Goal: Task Accomplishment & Management: Use online tool/utility

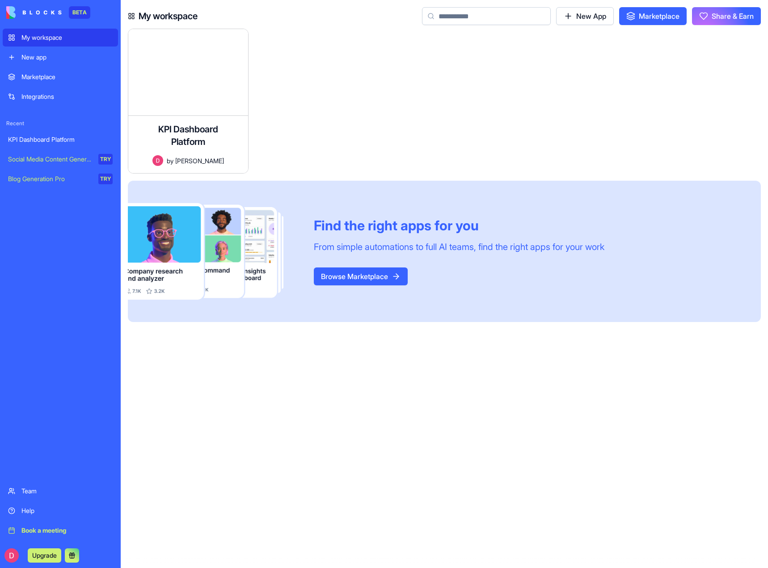
click at [50, 140] on div "KPI Dashboard Platform" at bounding box center [60, 139] width 105 height 9
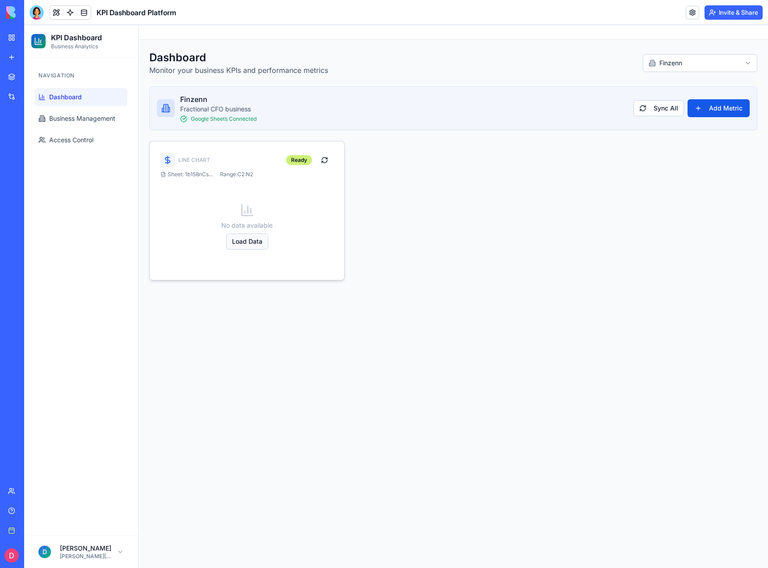
click at [247, 241] on button "Load Data" at bounding box center [247, 241] width 42 height 16
click at [46, 556] on button at bounding box center [38, 555] width 14 height 14
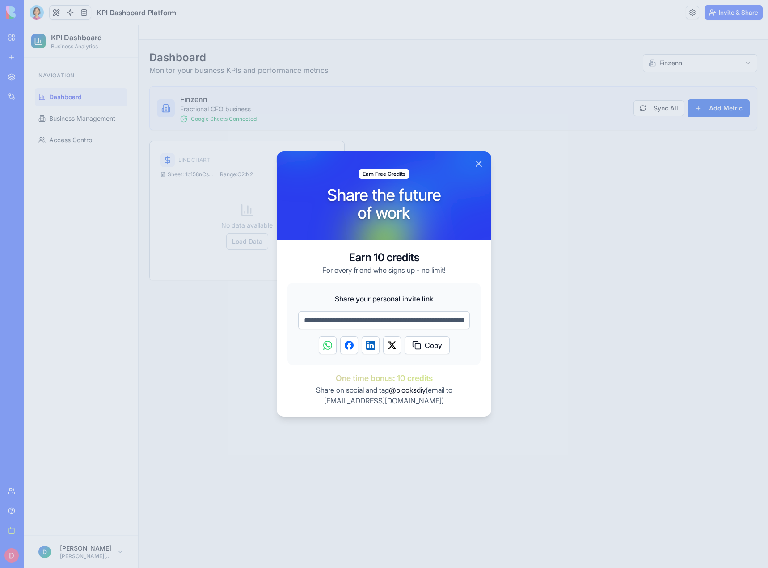
click at [480, 161] on button "Close" at bounding box center [479, 163] width 11 height 11
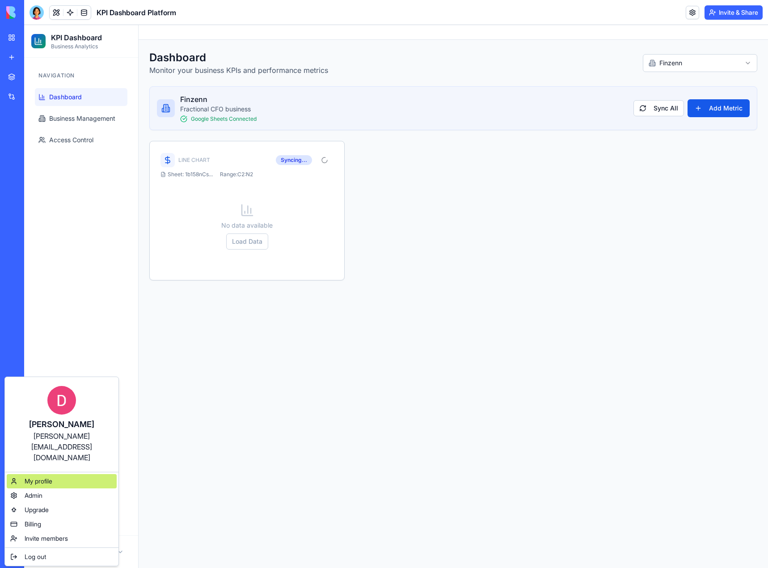
click at [41, 474] on div "My profile" at bounding box center [62, 481] width 110 height 14
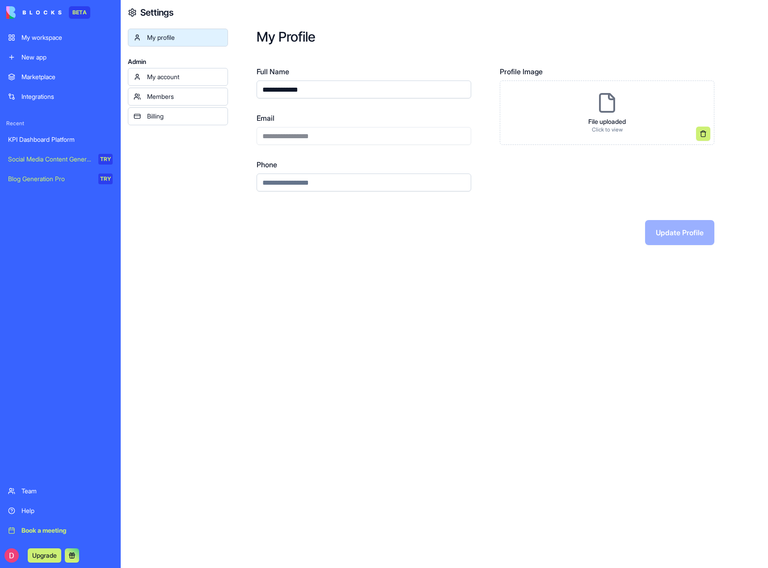
click at [181, 116] on div "Billing" at bounding box center [184, 116] width 75 height 9
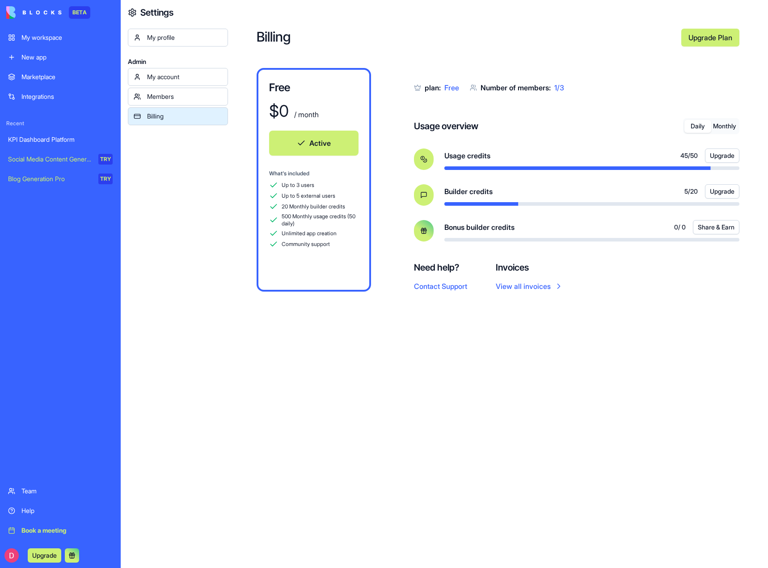
click at [715, 127] on button "Monthly" at bounding box center [725, 126] width 27 height 13
click at [697, 126] on button "Daily" at bounding box center [698, 126] width 27 height 13
click at [33, 143] on div "KPI Dashboard Platform" at bounding box center [60, 139] width 105 height 9
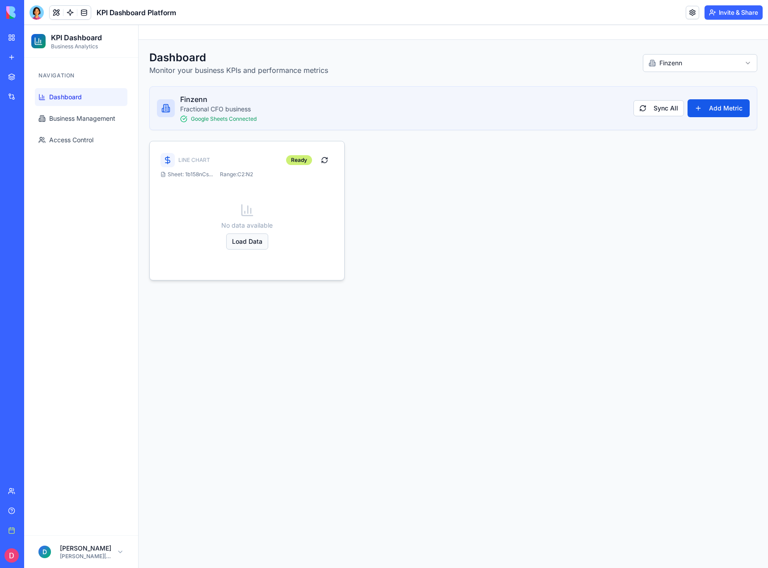
click at [246, 244] on button "Load Data" at bounding box center [247, 241] width 42 height 16
click at [665, 68] on html "KPI Dashboard Business Analytics Navigation Dashboard Business Management Acces…" at bounding box center [396, 296] width 744 height 543
click at [537, 51] on html "KPI Dashboard Business Analytics Navigation Dashboard Business Management Acces…" at bounding box center [396, 296] width 744 height 543
click at [98, 114] on span "Business Management" at bounding box center [82, 118] width 66 height 9
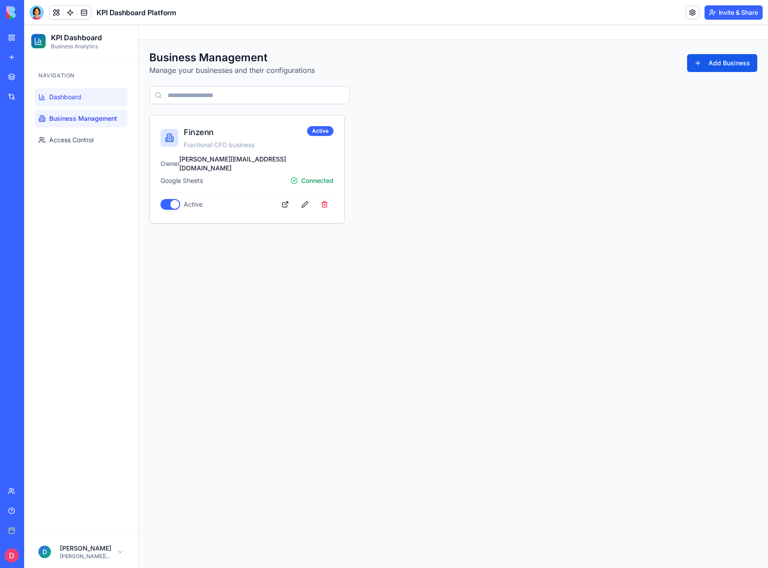
click at [80, 97] on span "Dashboard" at bounding box center [65, 97] width 32 height 9
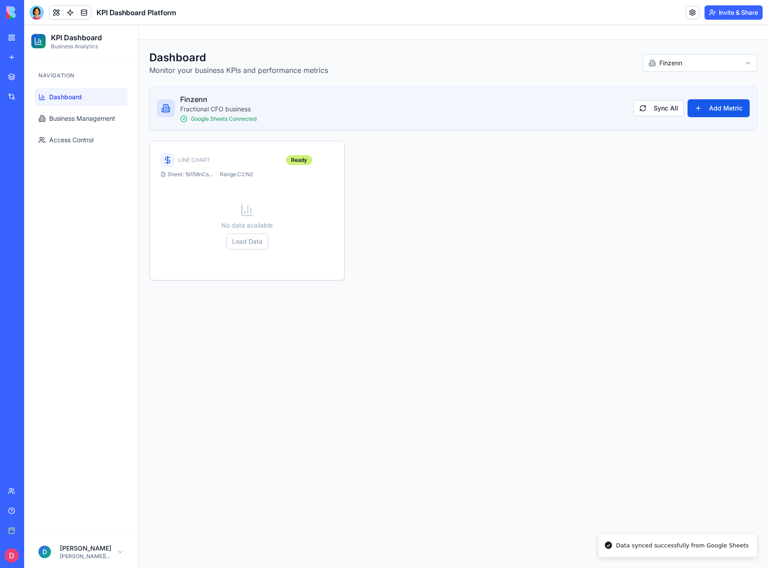
click at [10, 36] on link "My workspace" at bounding box center [21, 38] width 36 height 18
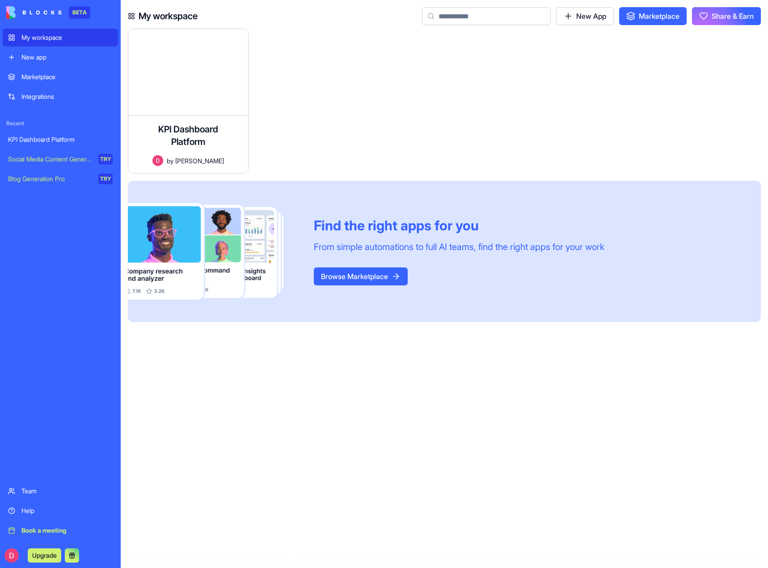
click at [61, 140] on div "KPI Dashboard Platform" at bounding box center [60, 139] width 105 height 9
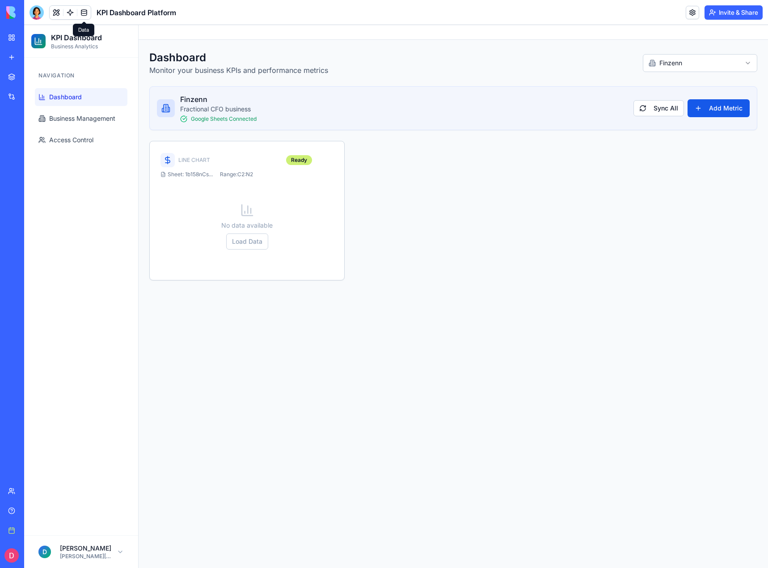
click at [85, 13] on link at bounding box center [83, 12] width 13 height 13
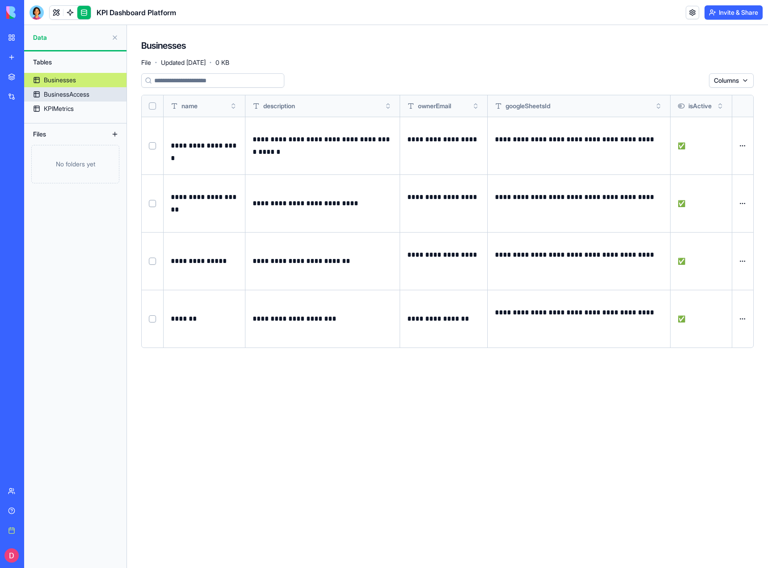
click at [76, 95] on div "BusinessAccess" at bounding box center [67, 94] width 46 height 9
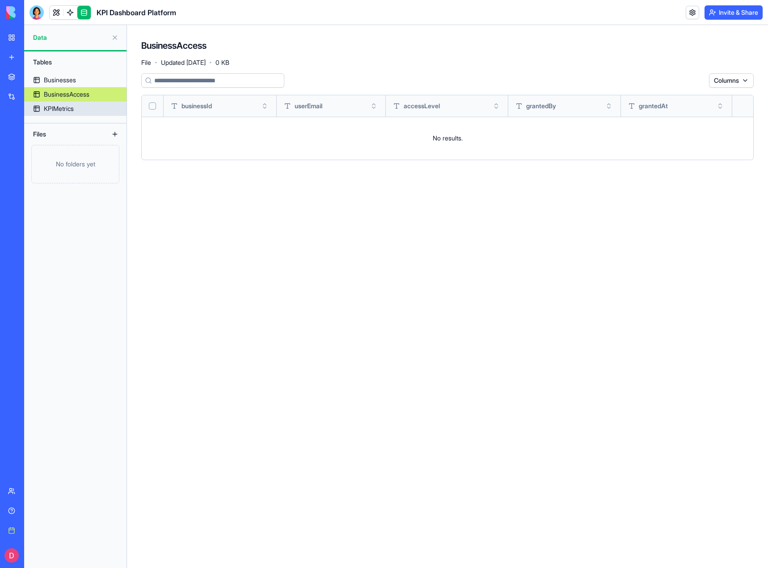
click at [72, 107] on div "KPIMetrics" at bounding box center [59, 108] width 30 height 9
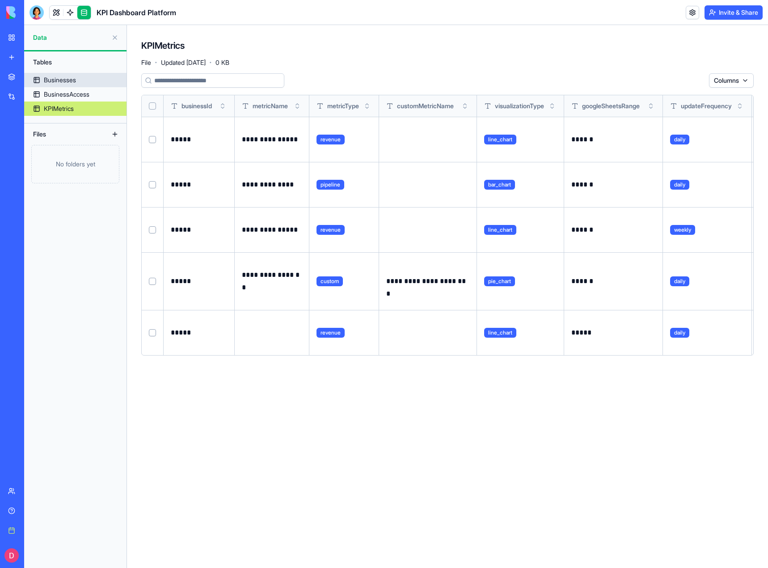
click at [61, 81] on div "Businesses" at bounding box center [60, 80] width 32 height 9
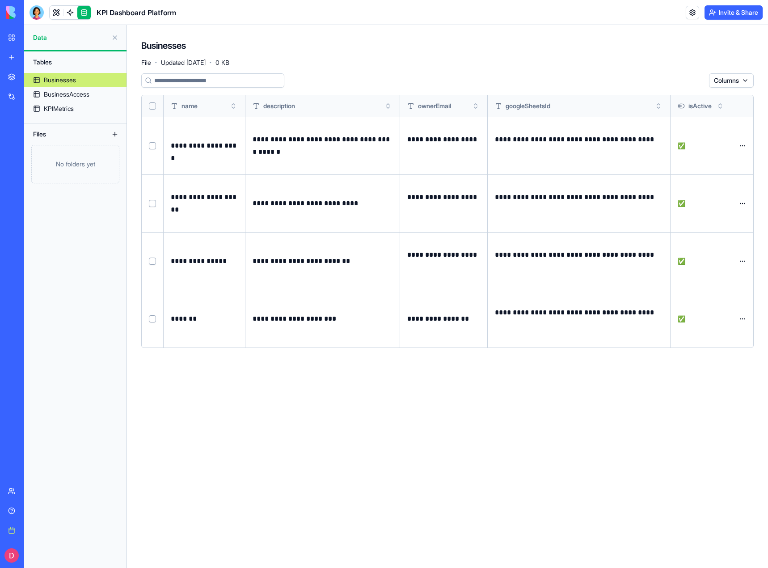
click at [112, 39] on button at bounding box center [115, 37] width 14 height 14
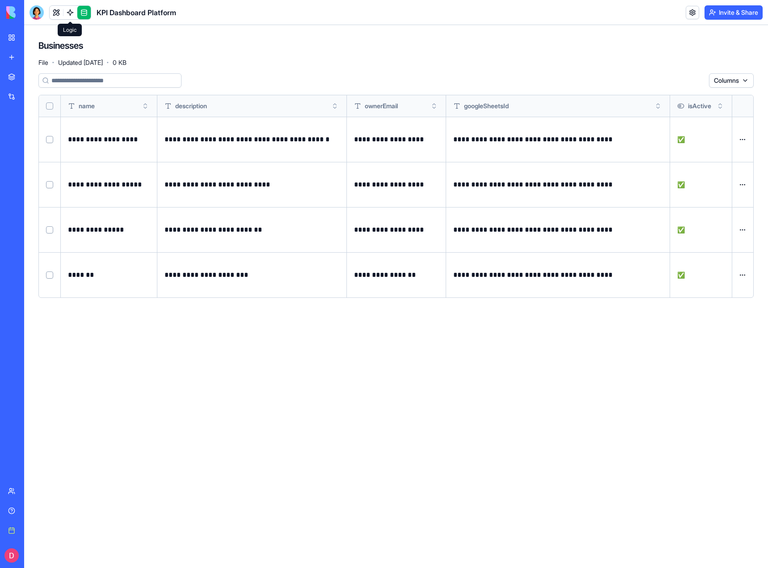
click at [69, 13] on link at bounding box center [70, 12] width 13 height 13
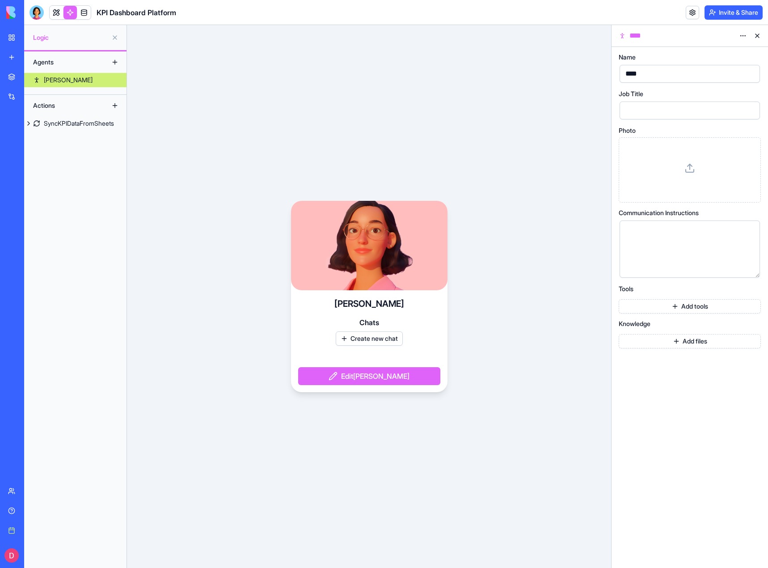
click at [77, 119] on div "SyncKPIDataFromSheets" at bounding box center [79, 123] width 70 height 9
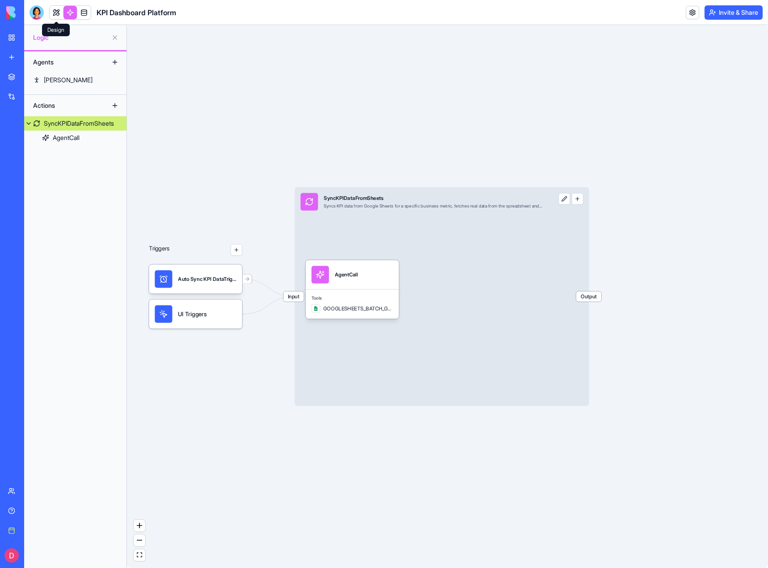
click at [55, 12] on link at bounding box center [56, 12] width 13 height 13
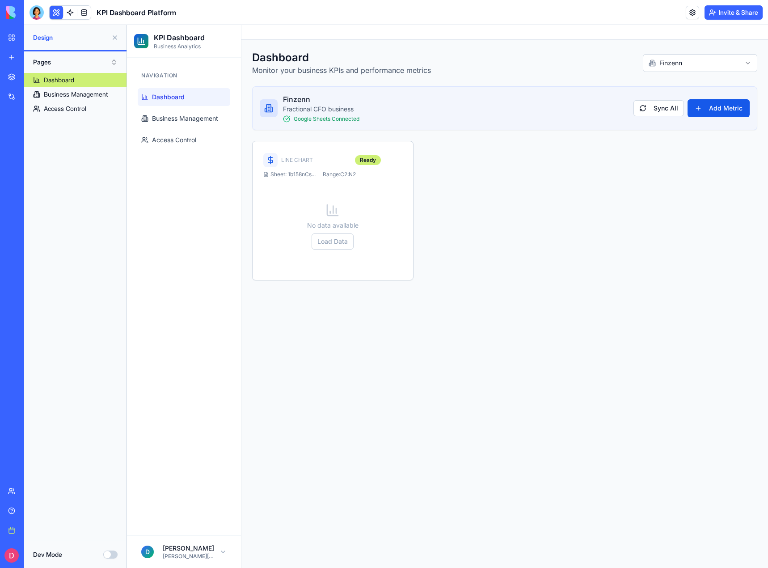
click at [111, 554] on button "Dev Mode" at bounding box center [110, 555] width 14 height 8
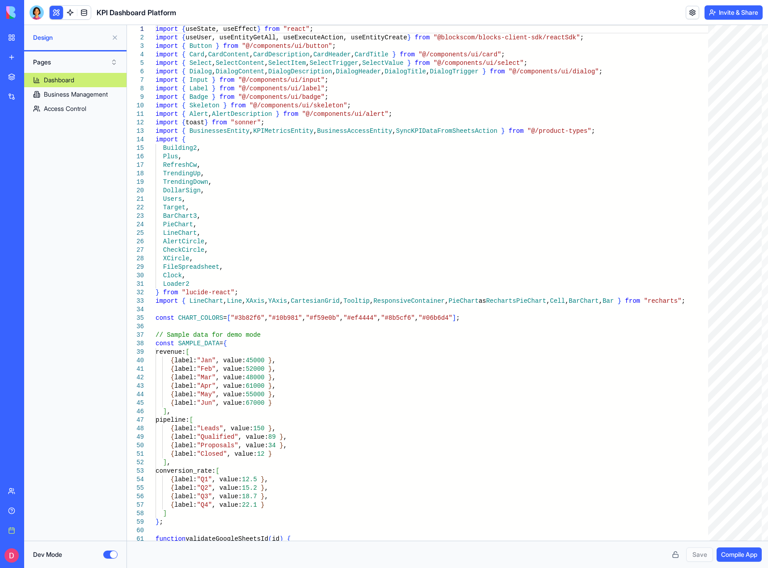
click at [110, 556] on button "Dev Mode" at bounding box center [110, 555] width 14 height 8
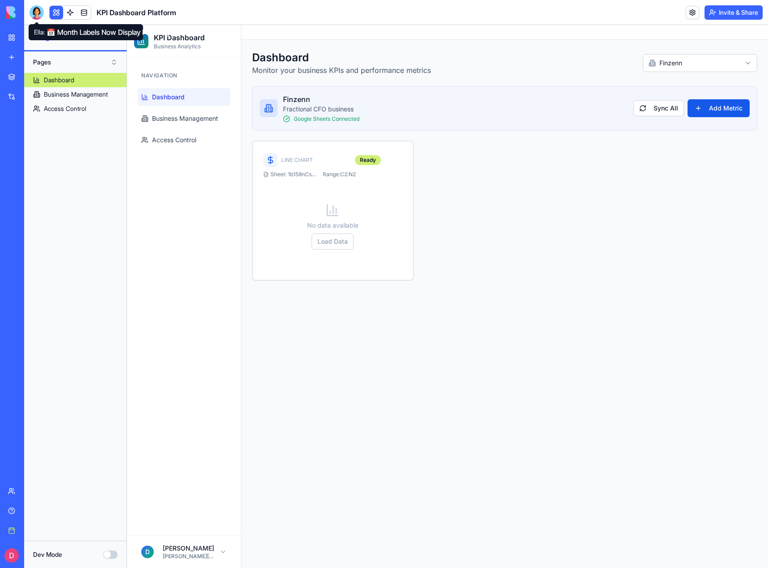
click at [39, 11] on div at bounding box center [37, 12] width 14 height 14
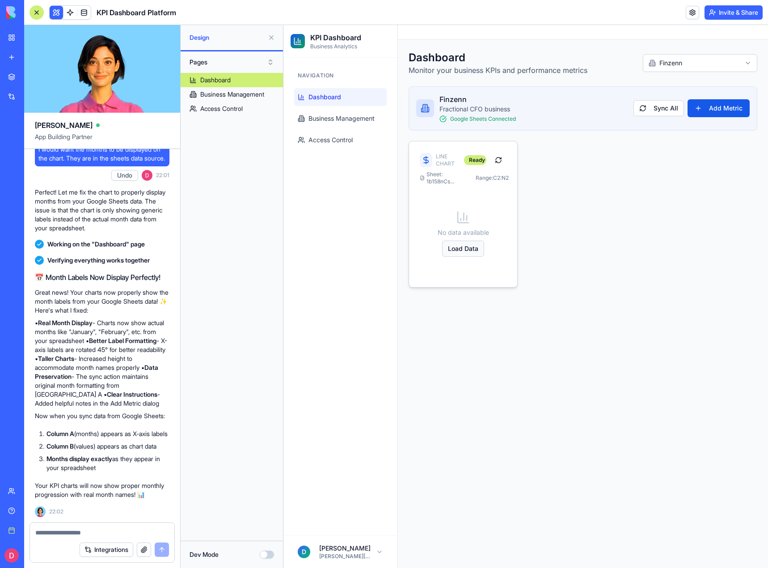
click at [472, 248] on button "Load Data" at bounding box center [463, 249] width 42 height 16
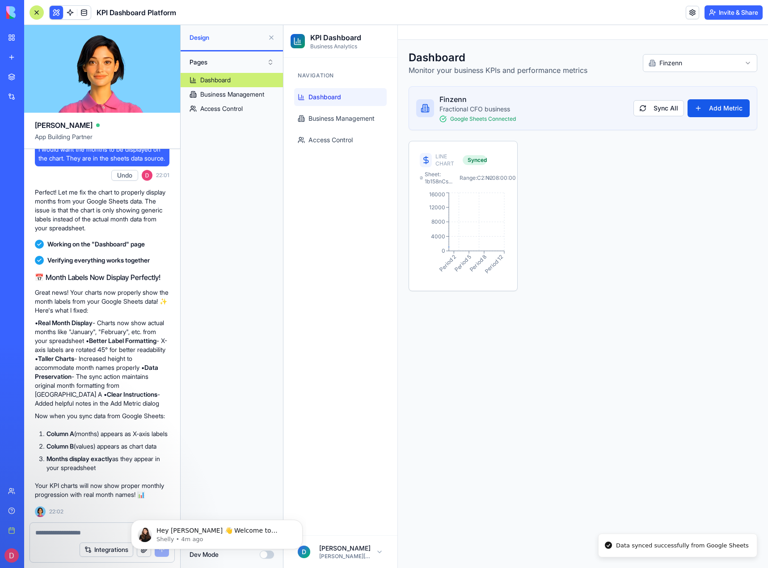
scroll to position [0, 0]
click at [73, 536] on textarea at bounding box center [102, 532] width 134 height 9
click at [301, 525] on icon "Dismiss notification" at bounding box center [300, 522] width 5 height 5
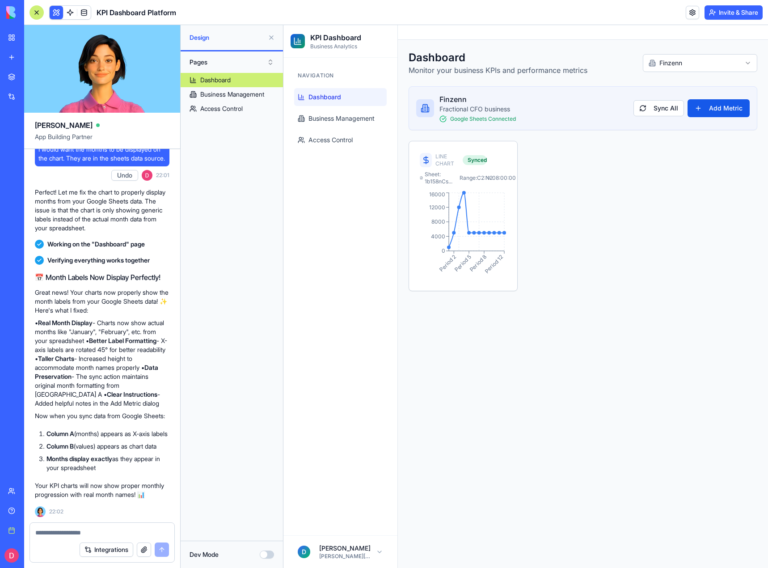
click at [100, 529] on textarea at bounding box center [102, 532] width 134 height 9
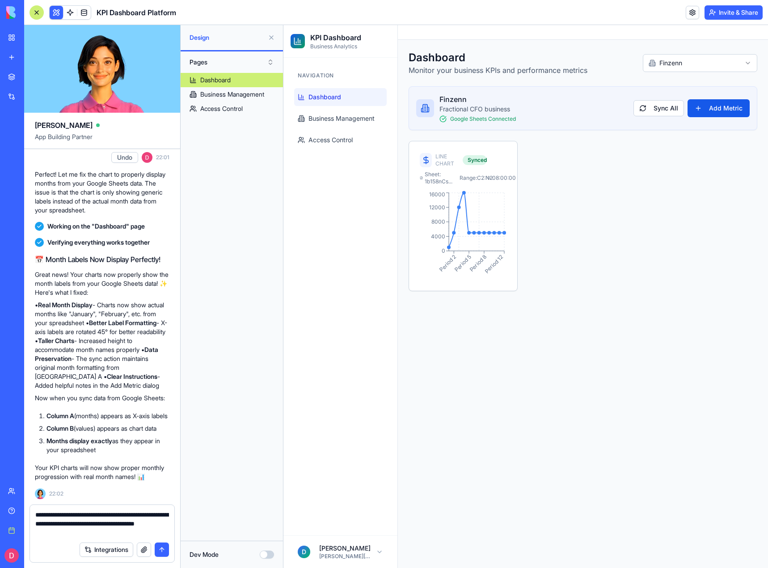
click at [110, 530] on textarea "**********" at bounding box center [102, 523] width 134 height 27
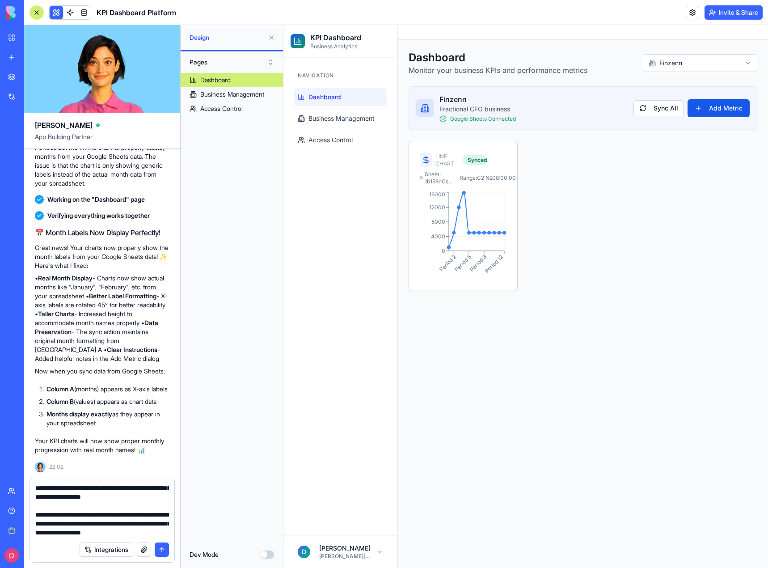
scroll to position [151, 0]
type textarea "**********"
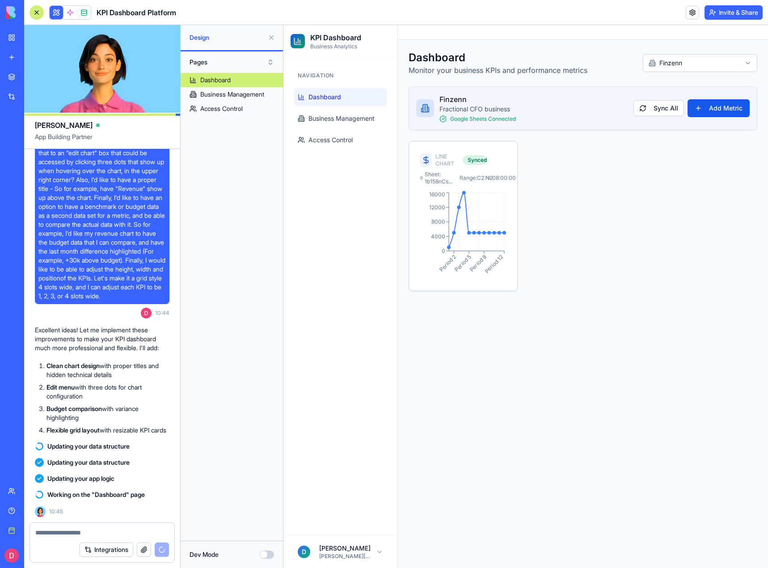
scroll to position [2153, 0]
click at [33, 36] on div "My workspace" at bounding box center [27, 37] width 12 height 9
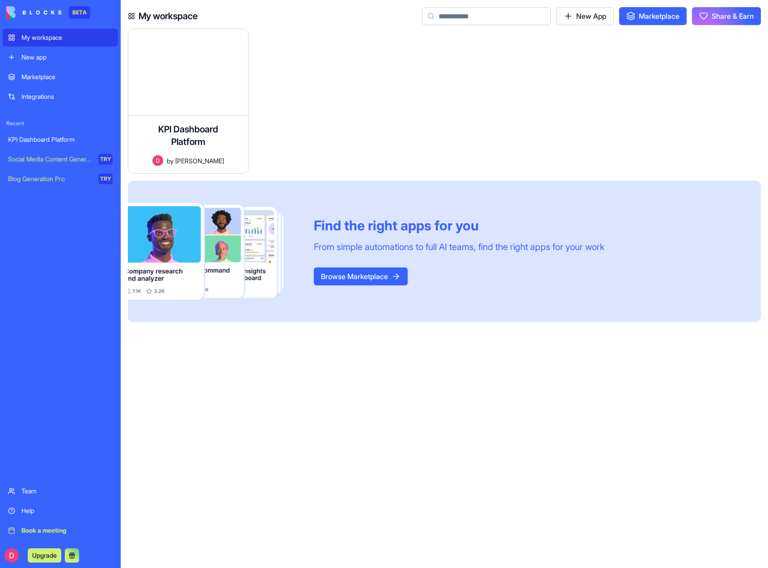
click at [50, 78] on div "Marketplace" at bounding box center [66, 76] width 91 height 9
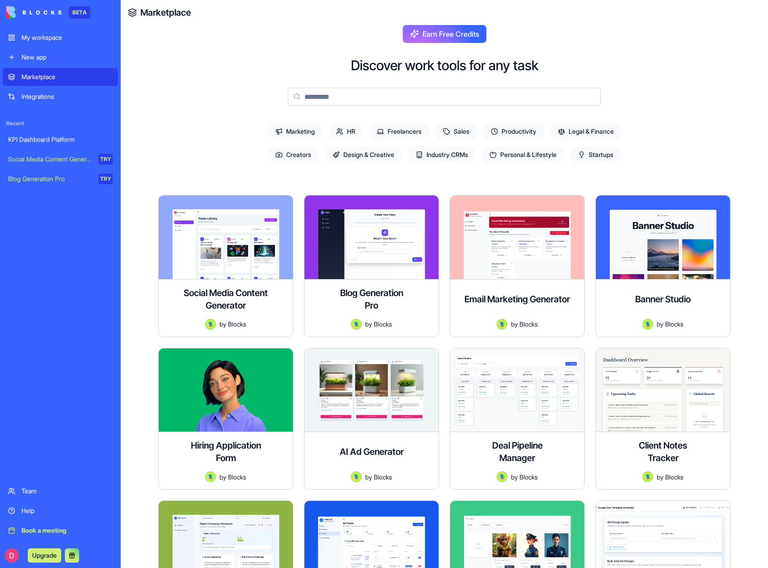
click at [431, 97] on input at bounding box center [444, 97] width 313 height 18
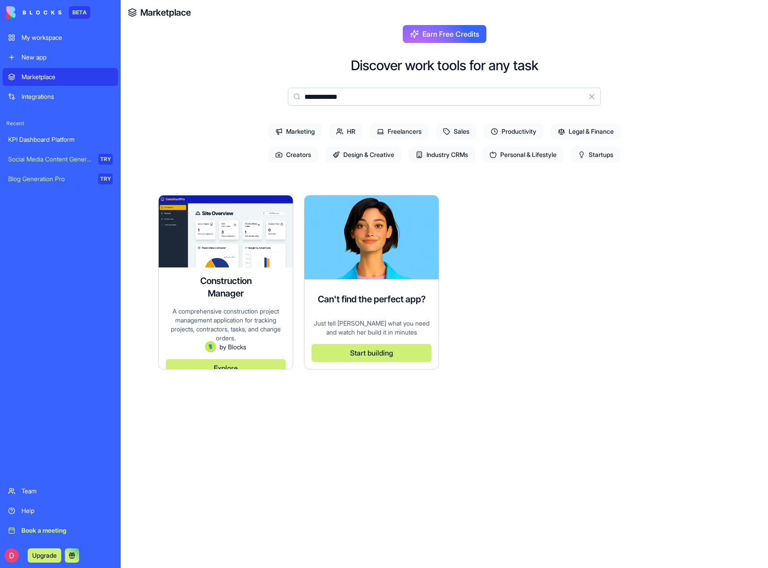
type input "**********"
click at [220, 307] on div "A comprehensive construction project management application for tracking projec…" at bounding box center [226, 324] width 120 height 34
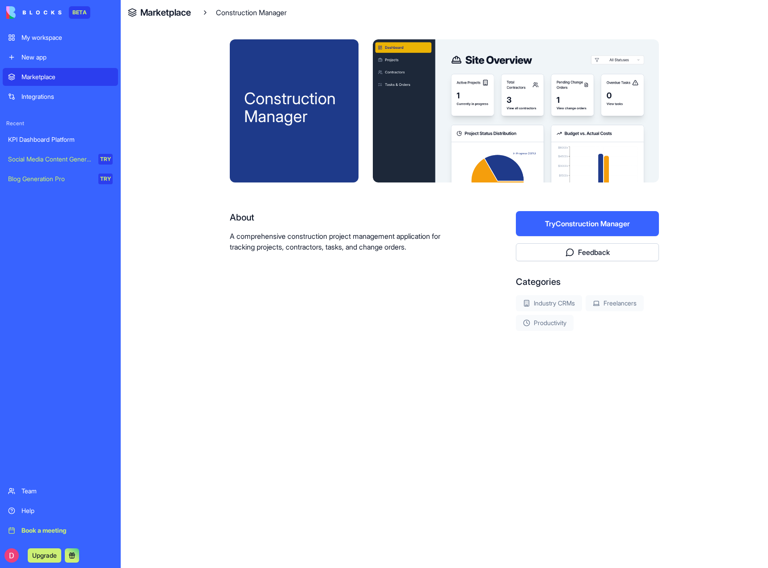
click at [529, 125] on div at bounding box center [516, 110] width 286 height 143
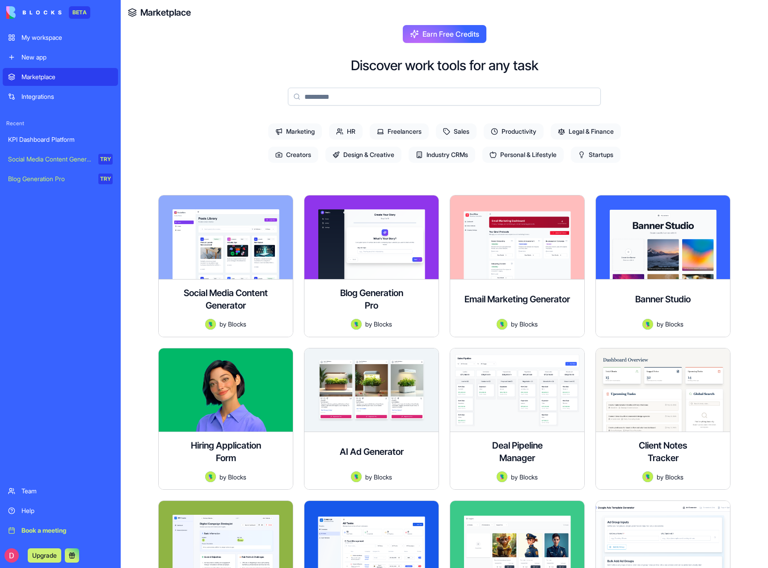
click at [44, 139] on div "KPI Dashboard Platform" at bounding box center [60, 139] width 105 height 9
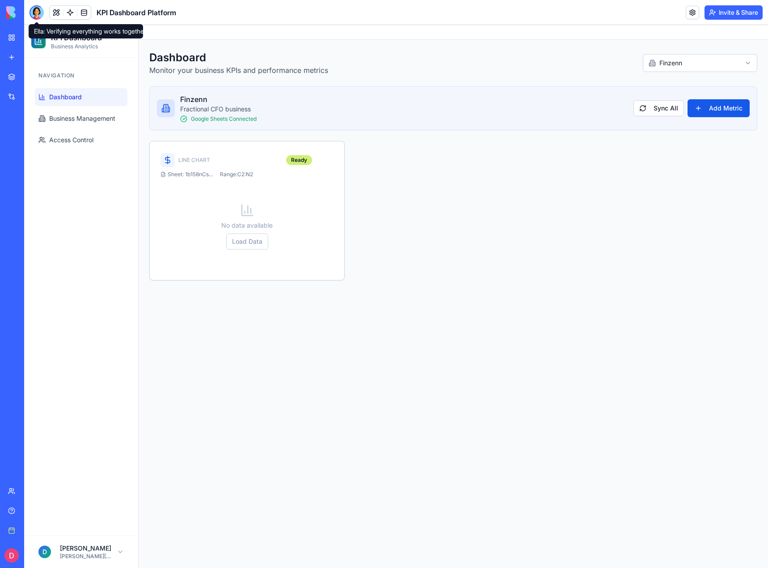
click at [36, 12] on div at bounding box center [37, 12] width 14 height 14
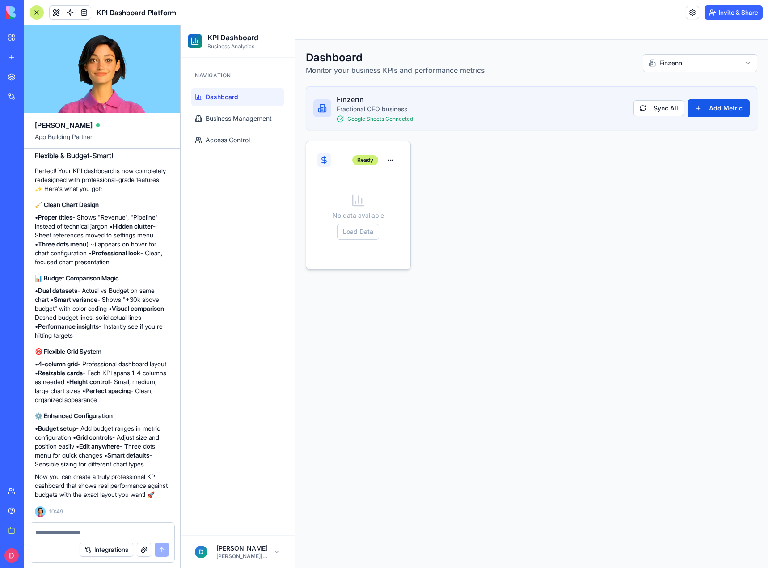
scroll to position [2554, 0]
click at [361, 235] on button "Load Data" at bounding box center [358, 232] width 42 height 16
click at [390, 159] on button "button" at bounding box center [391, 160] width 18 height 16
click at [307, 259] on button "Sync Data" at bounding box center [295, 254] width 62 height 16
click at [429, 174] on div "Syncing... No data available Load Data" at bounding box center [532, 205] width 452 height 129
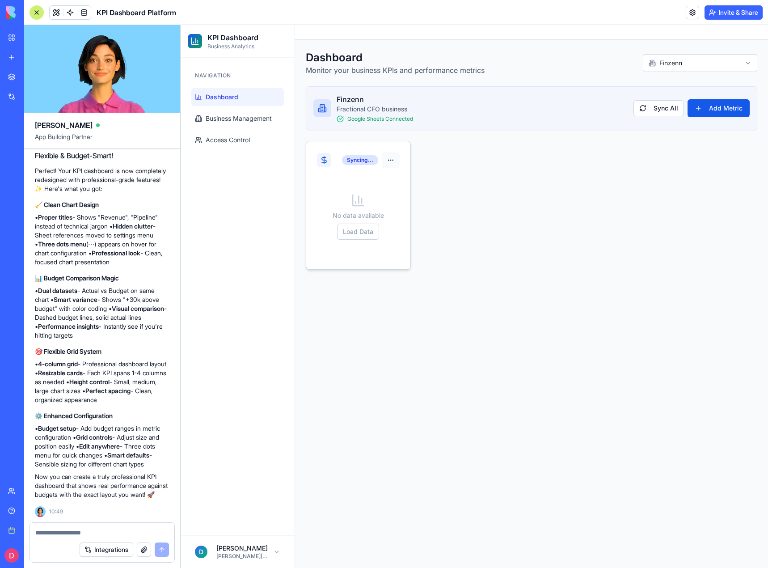
click at [389, 163] on button "button" at bounding box center [391, 160] width 18 height 16
click at [354, 252] on button "Edit" at bounding box center [361, 254] width 62 height 16
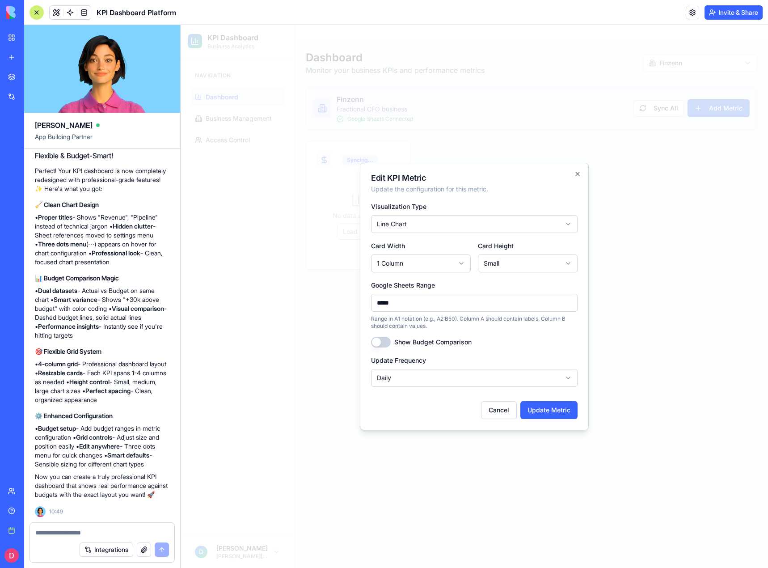
click at [422, 265] on body "**********" at bounding box center [475, 296] width 588 height 543
click at [513, 264] on body "**********" at bounding box center [475, 296] width 588 height 543
select select "*"
click at [444, 267] on body "**********" at bounding box center [475, 296] width 588 height 543
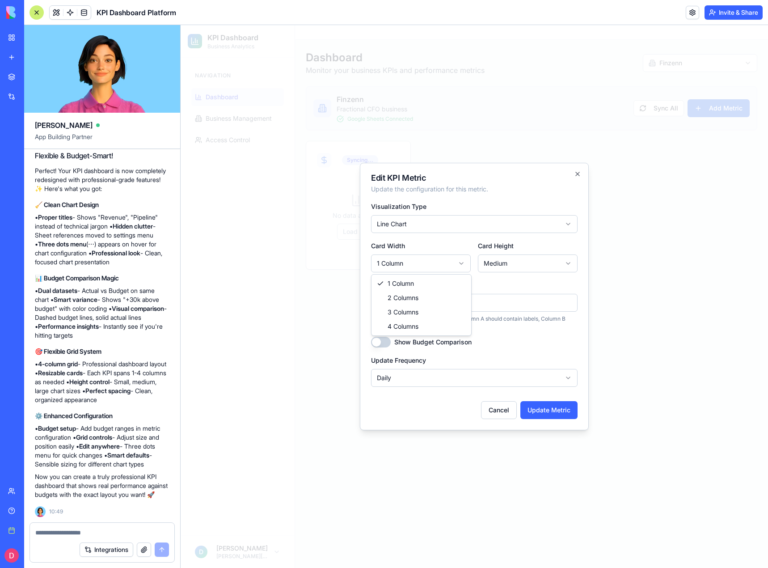
select select "*"
click at [554, 407] on button "Update Metric" at bounding box center [549, 410] width 57 height 18
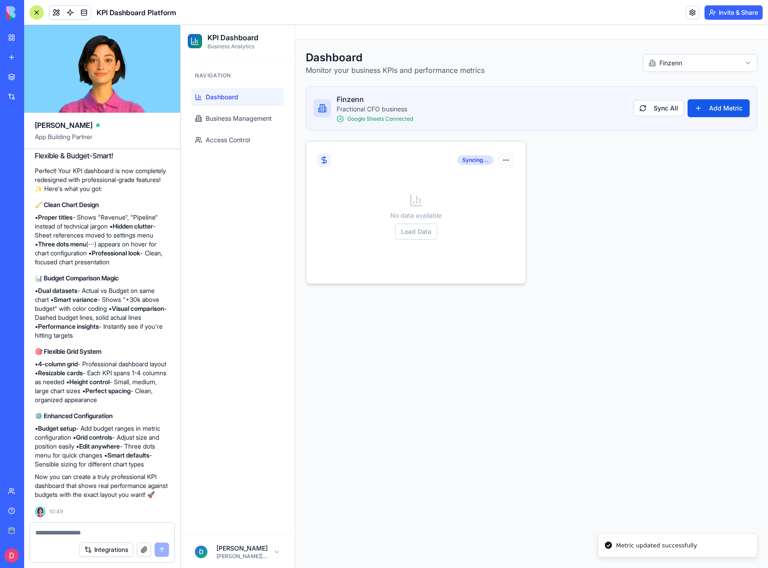
click at [507, 160] on button "button" at bounding box center [506, 160] width 18 height 16
click at [563, 277] on div "Syncing... No data available Load Data" at bounding box center [532, 212] width 452 height 143
drag, startPoint x: 475, startPoint y: 176, endPoint x: 660, endPoint y: 191, distance: 186.3
click at [668, 190] on div "Syncing... No data available Load Data" at bounding box center [532, 212] width 452 height 143
click at [719, 110] on button "Add Metric" at bounding box center [719, 108] width 62 height 18
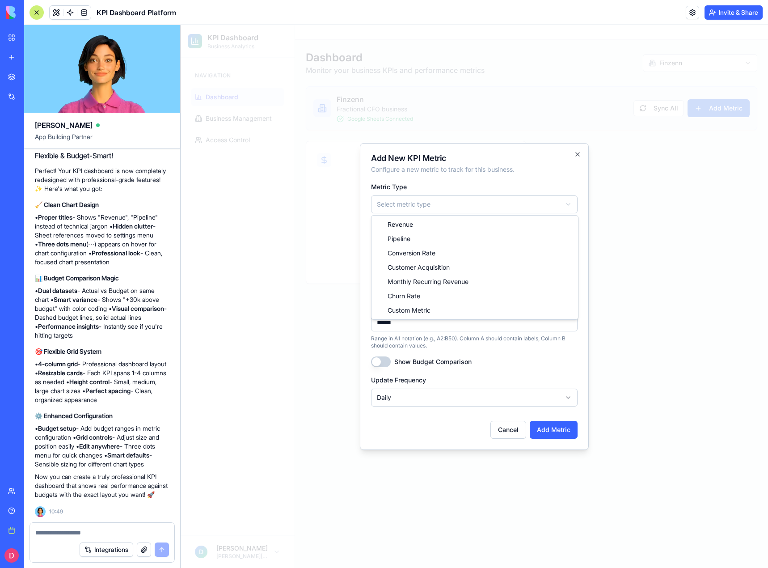
click at [416, 206] on body "**********" at bounding box center [475, 296] width 588 height 543
select select "**********"
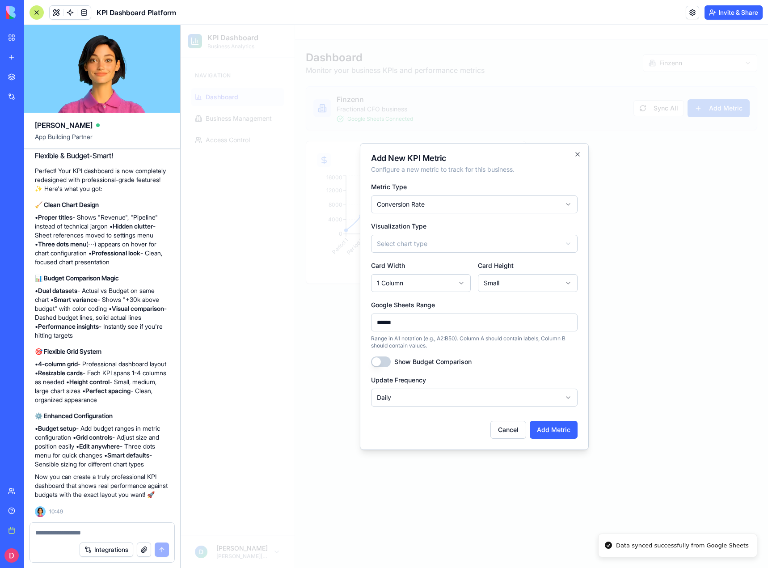
click at [417, 248] on body "**********" at bounding box center [475, 296] width 588 height 543
select select "**********"
click at [413, 288] on body "**********" at bounding box center [475, 296] width 588 height 543
select select "*"
click at [501, 280] on body "**********" at bounding box center [475, 296] width 588 height 543
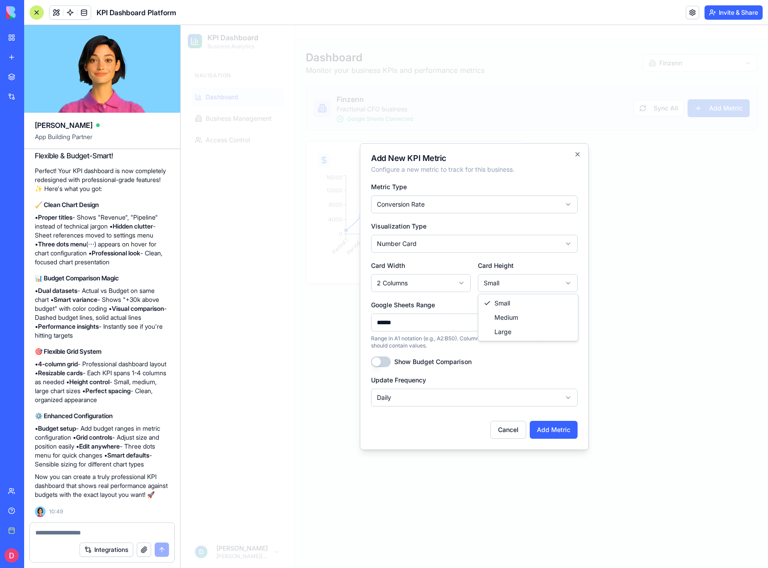
select select "*"
click at [554, 432] on button "Add Metric" at bounding box center [554, 430] width 48 height 18
select select
select select "*"
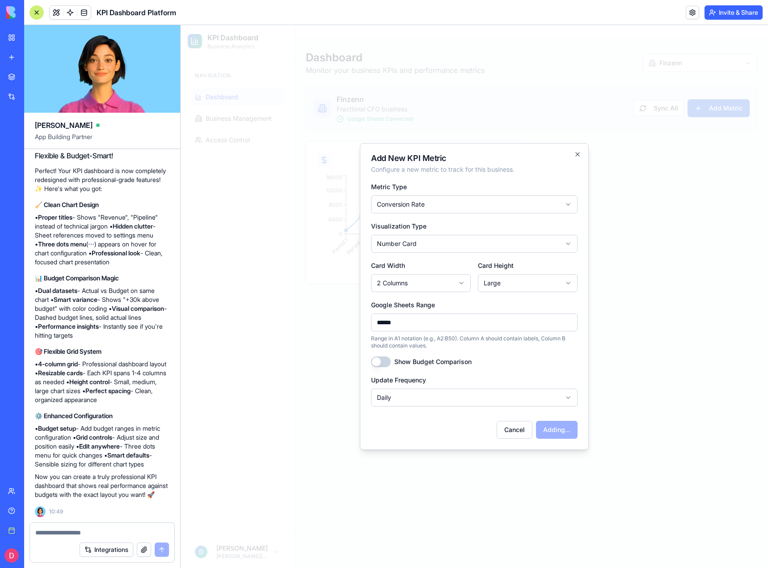
select select "*"
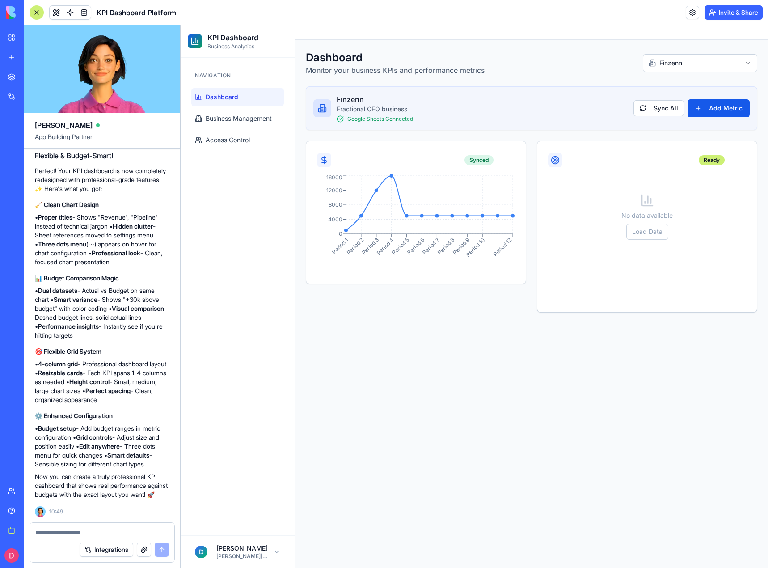
click at [95, 528] on div at bounding box center [102, 530] width 144 height 14
click at [102, 532] on textarea at bounding box center [102, 532] width 134 height 9
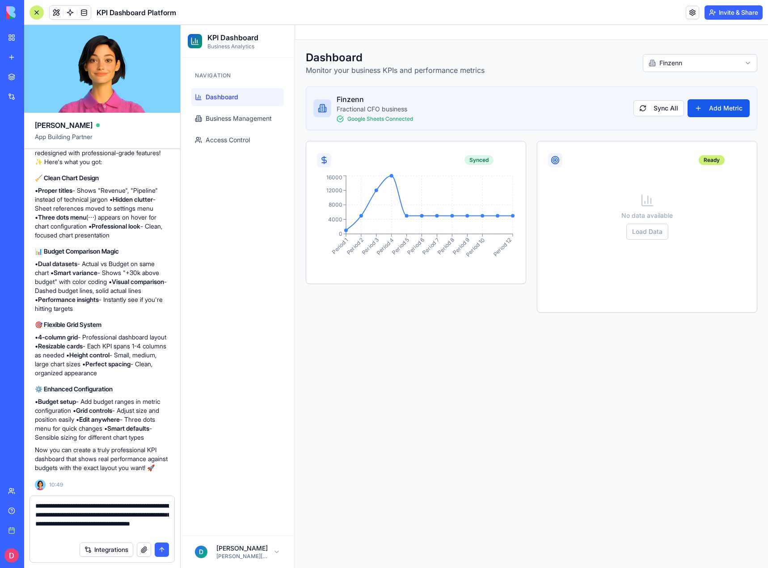
type textarea "**********"
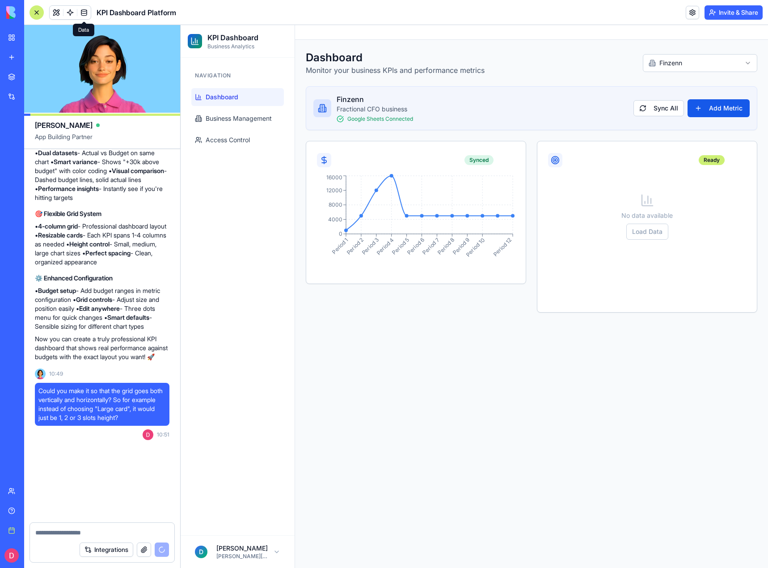
scroll to position [2717, 0]
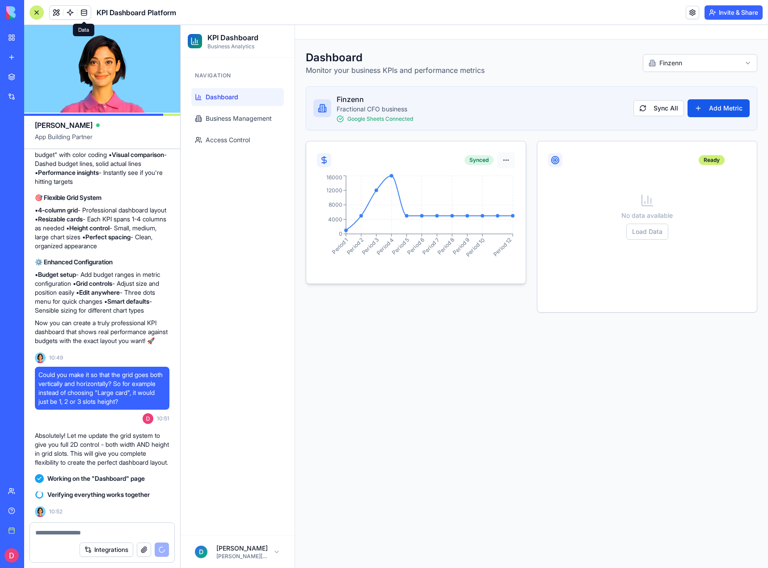
click at [506, 159] on button "button" at bounding box center [506, 160] width 18 height 16
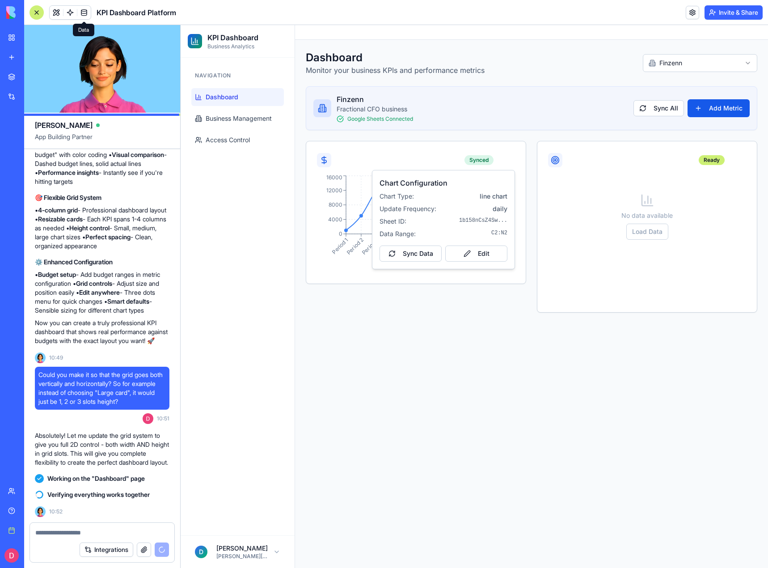
click at [411, 382] on main "Toggle Sidebar Dashboard Monitor your business KPIs and performance metrics Fin…" at bounding box center [531, 296] width 473 height 543
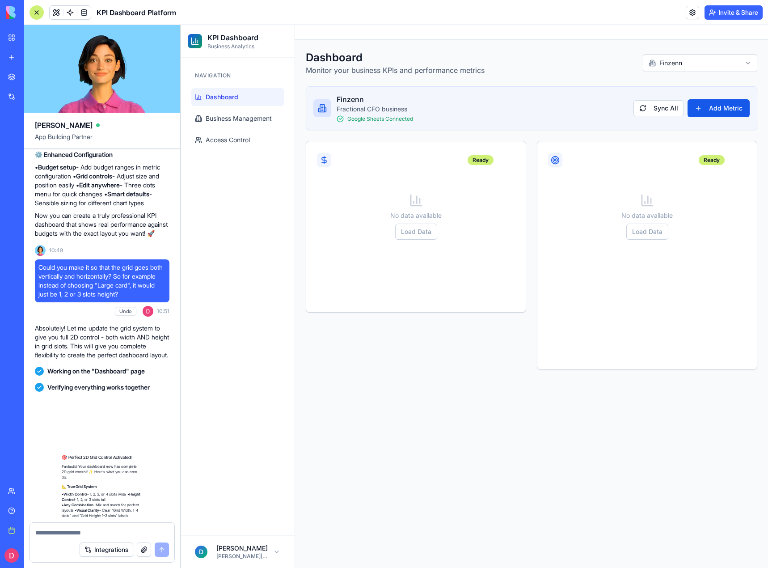
scroll to position [3026, 0]
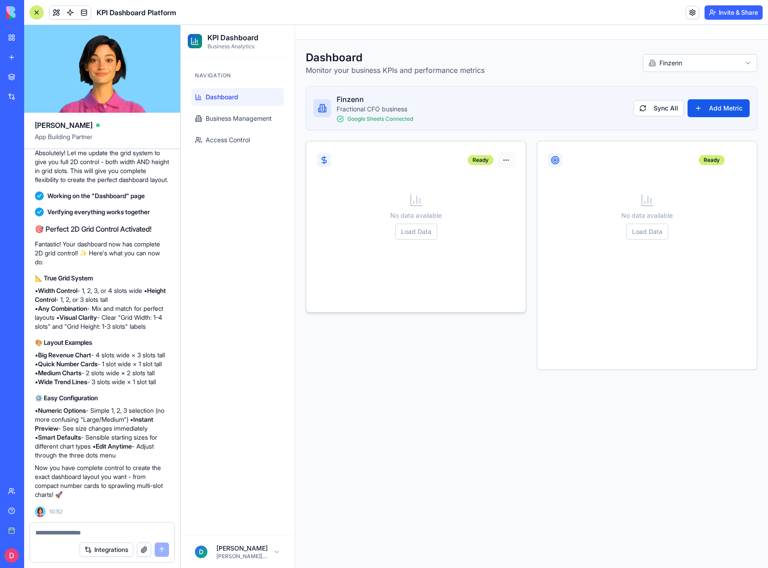
click at [512, 161] on button "button" at bounding box center [506, 160] width 18 height 16
click at [461, 254] on button "Edit" at bounding box center [477, 254] width 62 height 16
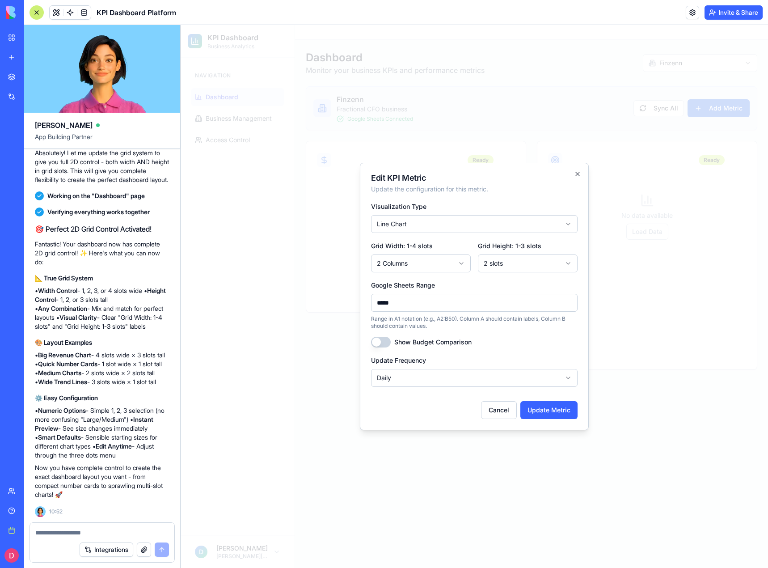
click at [443, 267] on body "**********" at bounding box center [475, 296] width 588 height 543
select select "*"
click at [497, 269] on body "**********" at bounding box center [475, 296] width 588 height 543
click at [508, 266] on body "**********" at bounding box center [475, 296] width 588 height 543
select select "*"
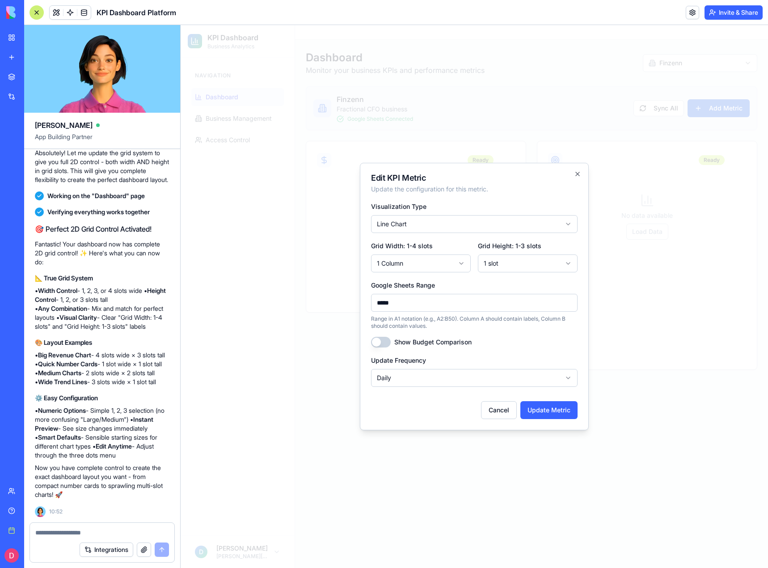
click at [457, 263] on body "**********" at bounding box center [475, 296] width 588 height 543
select select "*"
click at [535, 408] on button "Update Metric" at bounding box center [549, 410] width 57 height 18
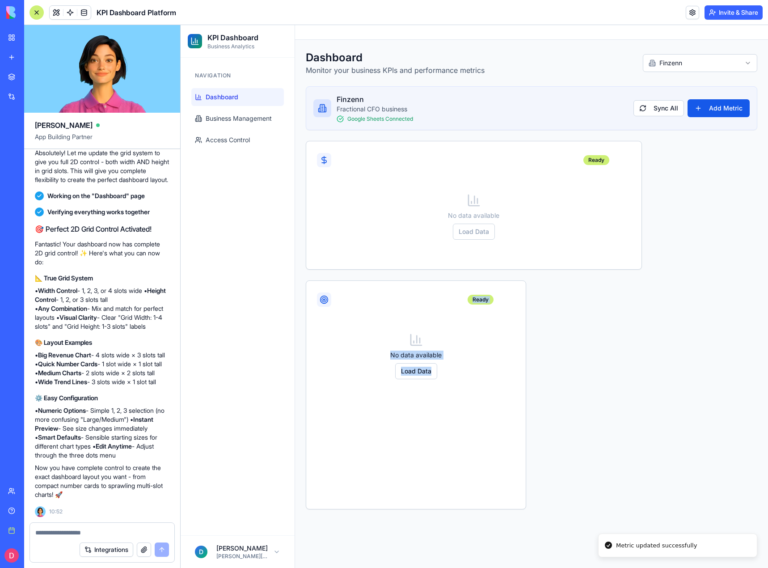
drag, startPoint x: 534, startPoint y: 357, endPoint x: 682, endPoint y: 245, distance: 185.8
click at [689, 242] on div "Ready No data available Load Data Ready No data available Load Data" at bounding box center [532, 325] width 452 height 369
click at [509, 299] on button "button" at bounding box center [506, 300] width 18 height 16
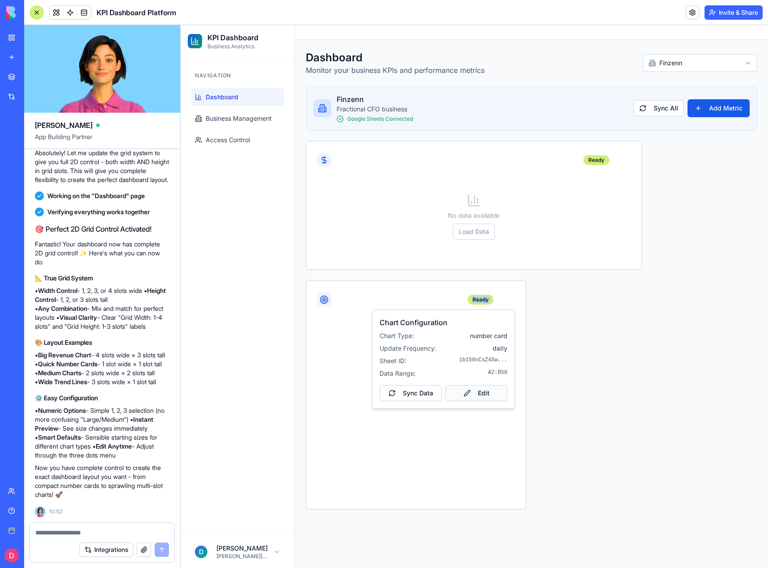
click at [461, 391] on button "Edit" at bounding box center [477, 393] width 62 height 16
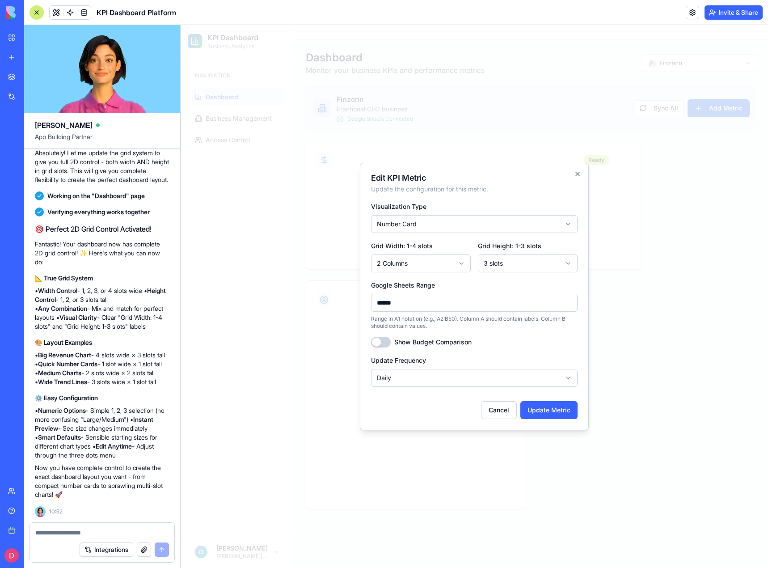
click at [448, 264] on body "**********" at bounding box center [475, 296] width 588 height 543
select select "*"
click at [550, 408] on button "Update Metric" at bounding box center [549, 410] width 57 height 18
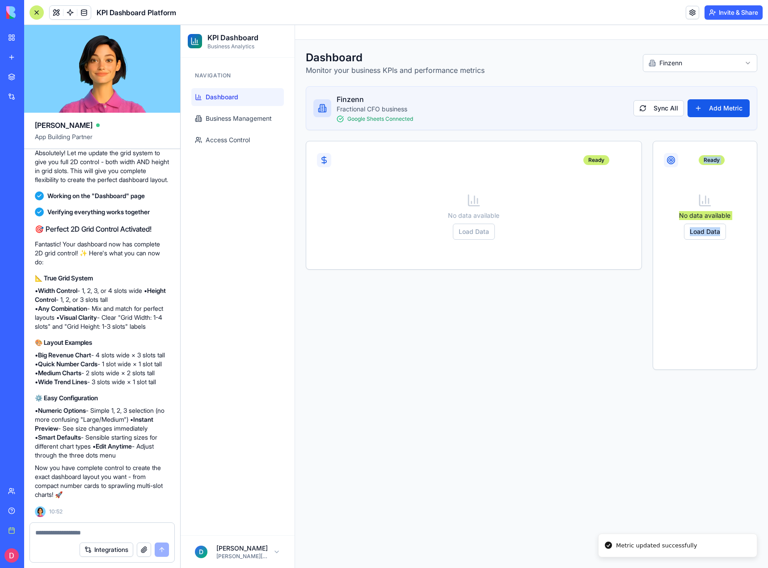
click at [79, 532] on textarea at bounding box center [102, 532] width 134 height 9
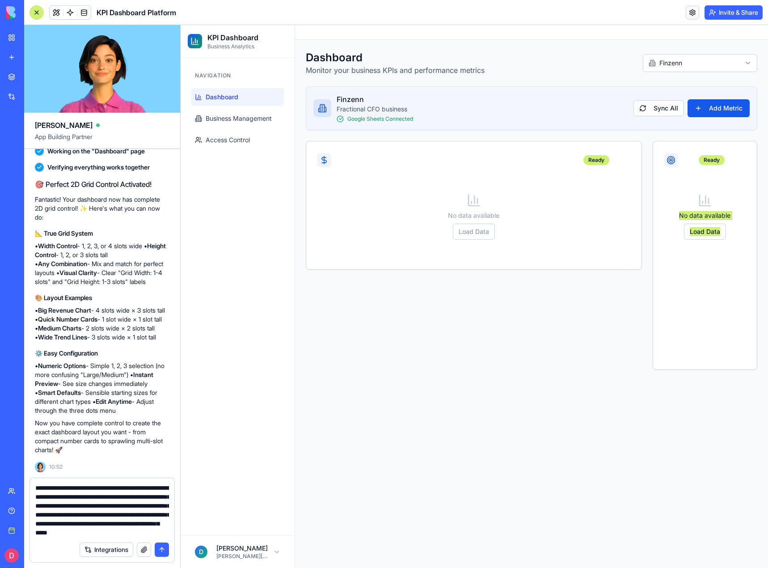
scroll to position [17, 0]
type textarea "**********"
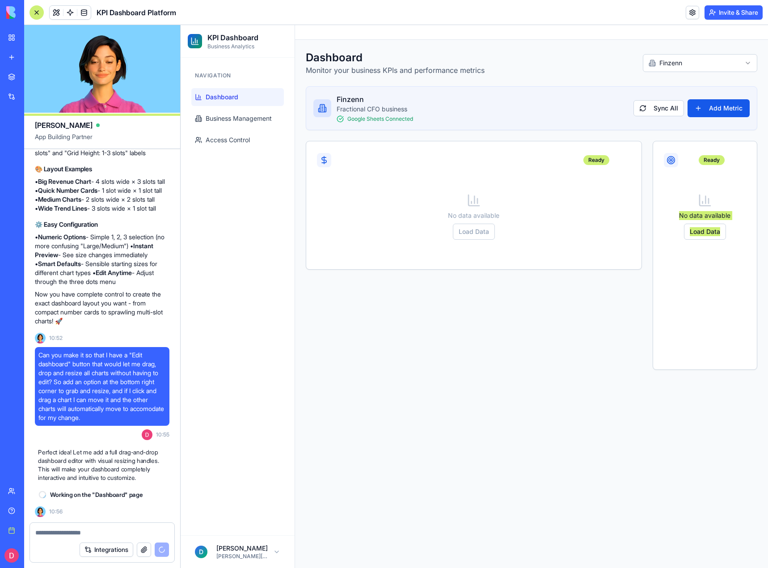
scroll to position [3209, 0]
click at [231, 123] on span "Business Management" at bounding box center [239, 118] width 66 height 9
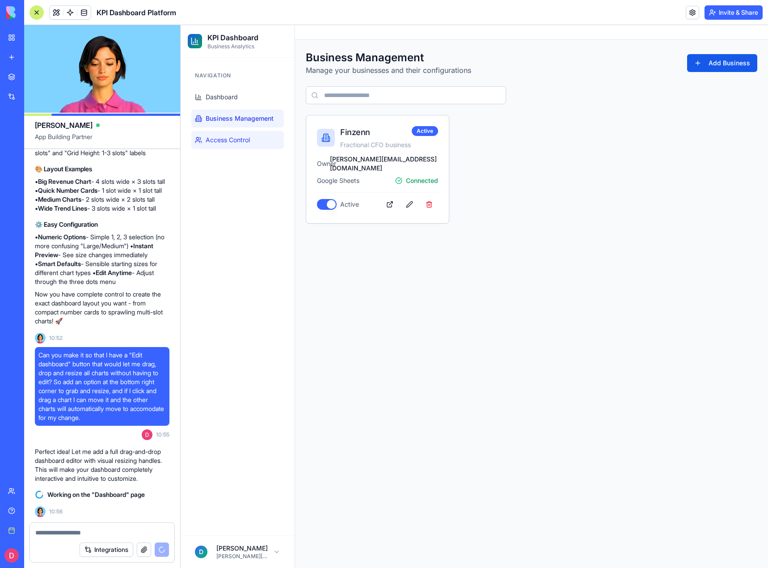
click at [229, 147] on link "Access Control" at bounding box center [237, 140] width 93 height 18
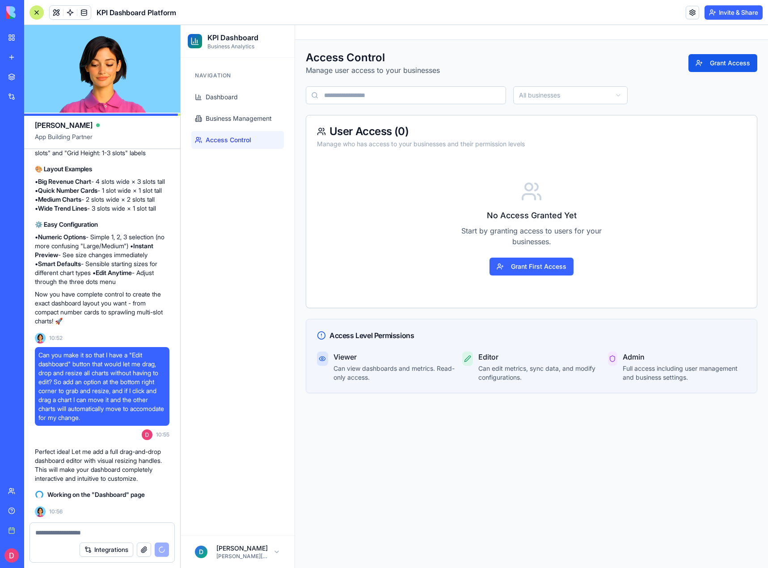
click at [564, 96] on html "KPI Dashboard Business Analytics Navigation Dashboard Business Management Acces…" at bounding box center [475, 296] width 588 height 543
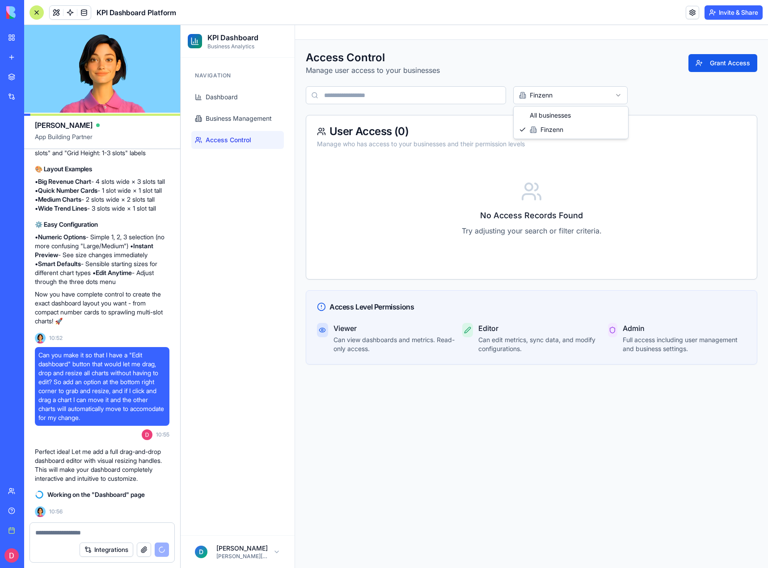
click at [548, 96] on html "KPI Dashboard Business Analytics Navigation Dashboard Business Management Acces…" at bounding box center [475, 296] width 588 height 543
click at [478, 99] on input at bounding box center [406, 95] width 200 height 18
click at [429, 173] on div "No Access Records Found Try adjusting your search or filter criteria." at bounding box center [531, 213] width 429 height 109
click at [711, 62] on button "Grant Access" at bounding box center [723, 63] width 69 height 18
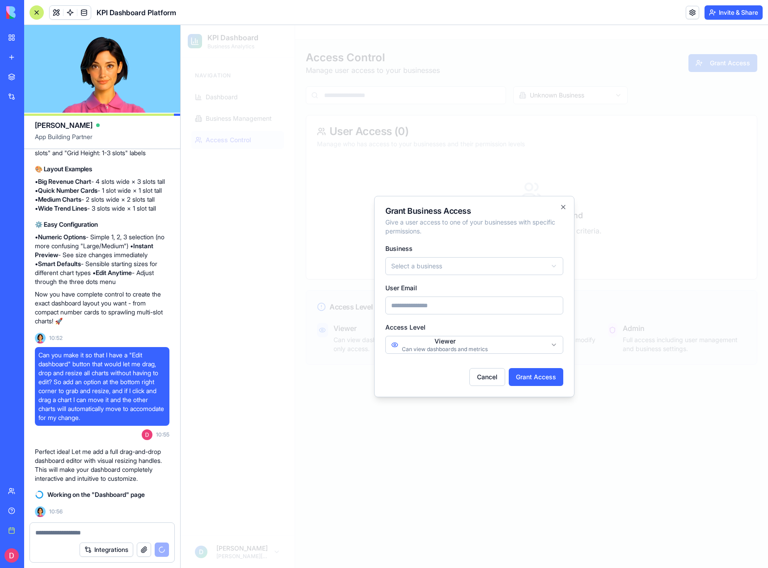
click at [315, 270] on div at bounding box center [475, 296] width 588 height 543
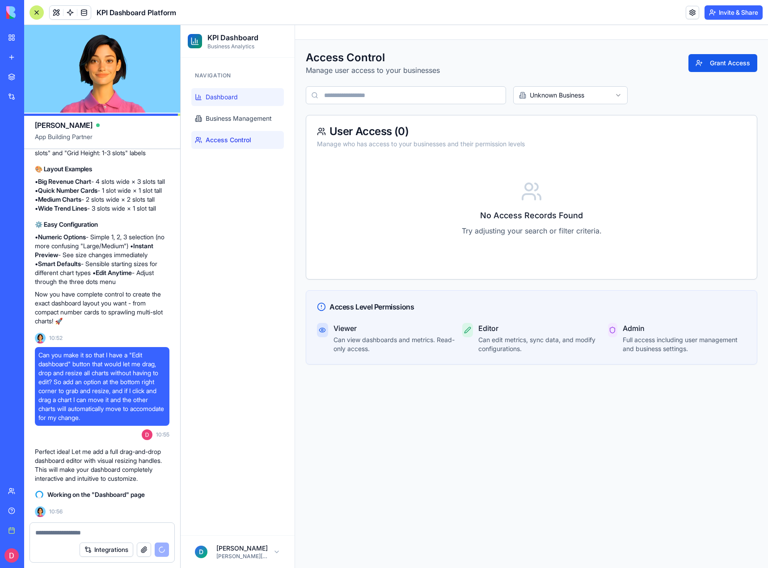
click at [249, 93] on link "Dashboard" at bounding box center [237, 97] width 93 height 18
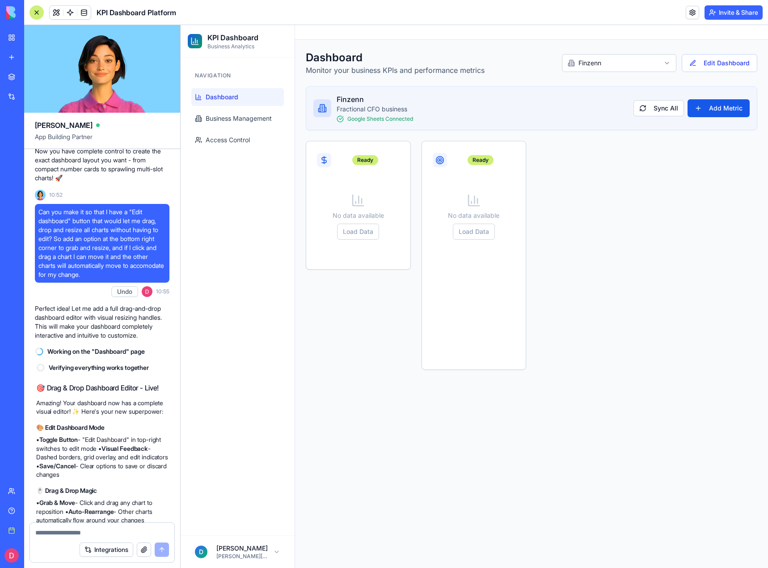
scroll to position [3581, 0]
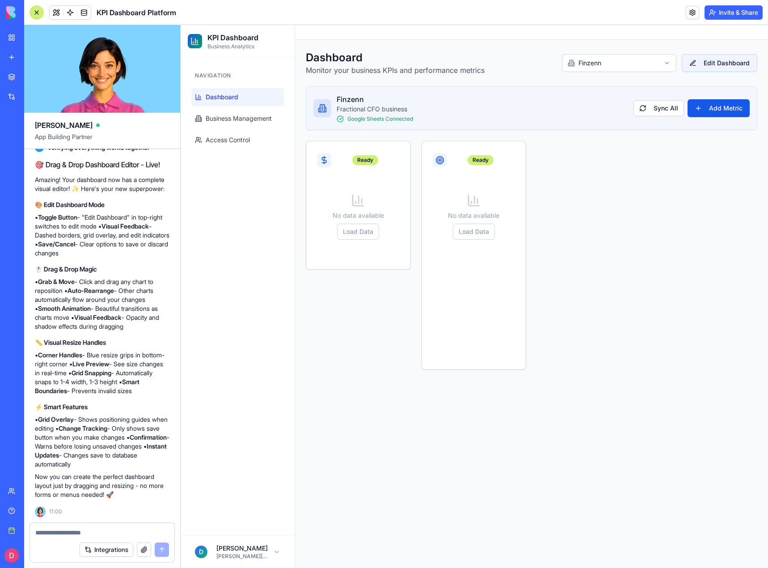
click at [711, 64] on button "Edit Dashboard" at bounding box center [720, 63] width 76 height 18
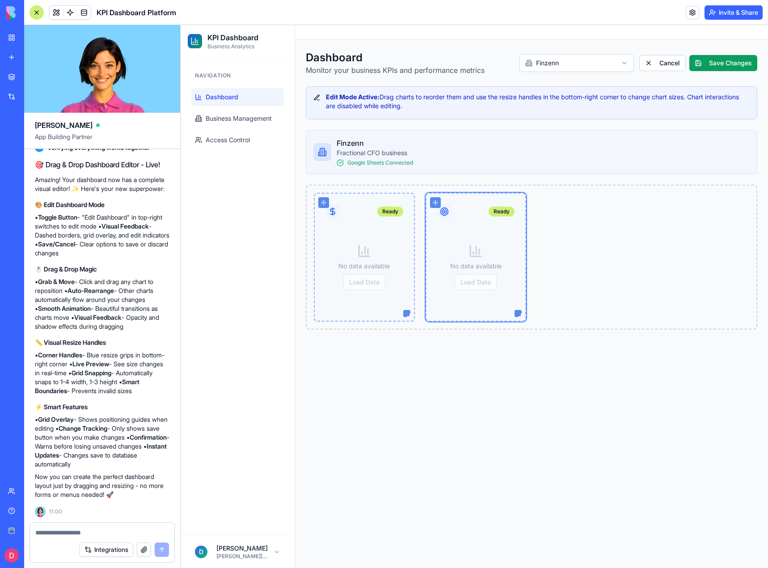
drag, startPoint x: 519, startPoint y: 416, endPoint x: 552, endPoint y: 292, distance: 128.7
click at [552, 292] on div "Ready No data available Load Data Ready No data available Load Data" at bounding box center [532, 257] width 452 height 145
drag, startPoint x: 517, startPoint y: 316, endPoint x: 616, endPoint y: 311, distance: 99.4
click at [616, 311] on div "Ready No data available Load Data Ready No data available Load Data" at bounding box center [532, 257] width 452 height 145
click at [495, 364] on main "Toggle Sidebar Dashboard Monitor your business KPIs and performance metrics Fin…" at bounding box center [531, 296] width 473 height 543
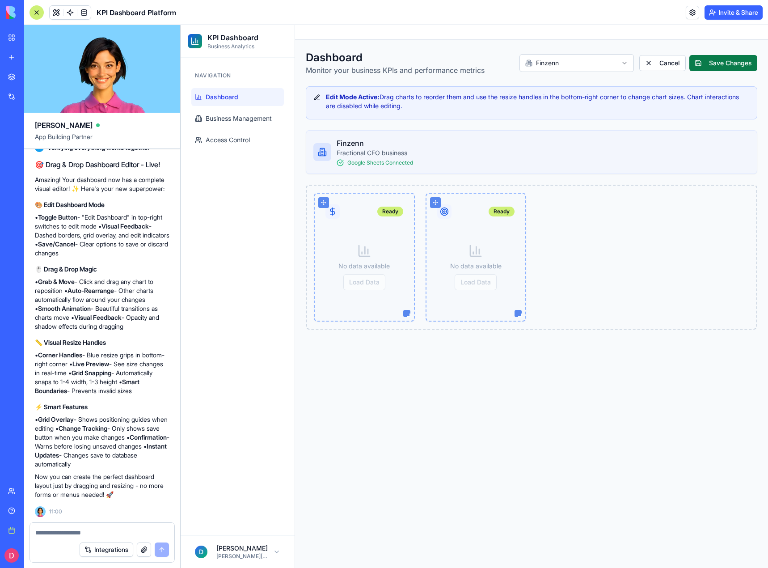
click at [710, 65] on button "Save Changes" at bounding box center [724, 63] width 68 height 16
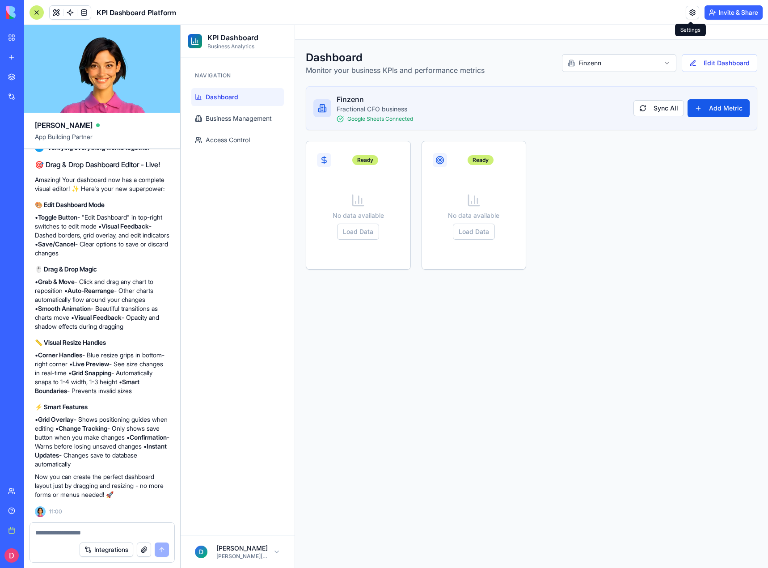
click at [691, 14] on link at bounding box center [692, 12] width 13 height 13
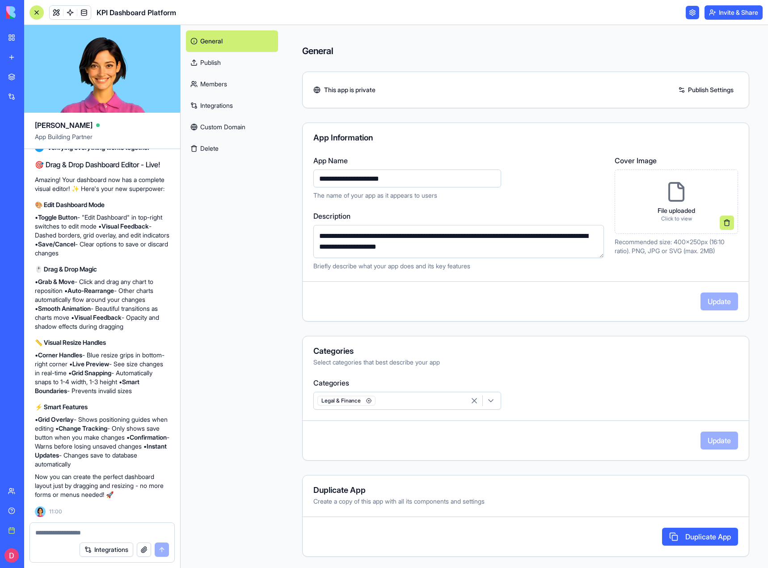
drag, startPoint x: 406, startPoint y: 179, endPoint x: 279, endPoint y: 179, distance: 127.0
click at [282, 179] on main "[PERSON_NAME] App Building Partner Create a KPI dashboard platform for multiple…" at bounding box center [396, 296] width 744 height 543
type input "**********"
click button at bounding box center [727, 223] width 14 height 14
click at [708, 88] on link "Publish Settings" at bounding box center [706, 90] width 64 height 14
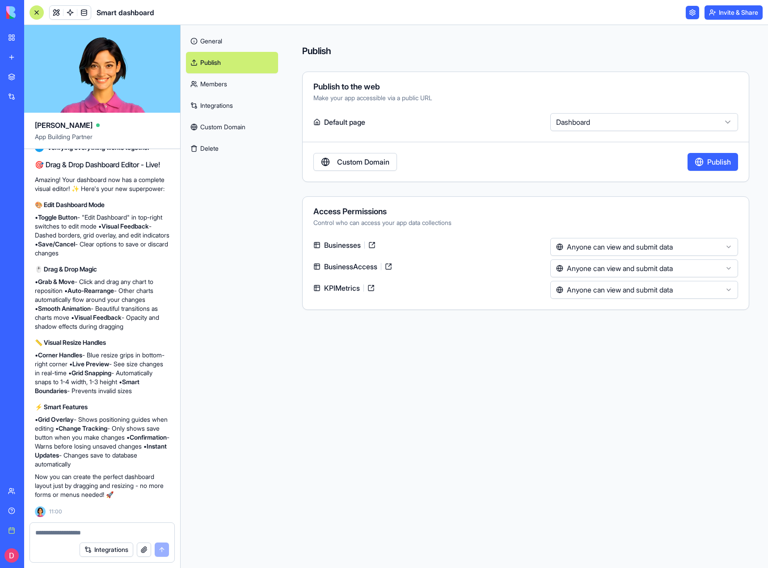
click at [587, 123] on html "BETA My workspace New app Marketplace Integrations Recent KPI Dashboard Platfor…" at bounding box center [384, 284] width 768 height 568
click at [335, 119] on label "Default page" at bounding box center [430, 122] width 233 height 18
click at [225, 42] on link "General" at bounding box center [232, 40] width 92 height 21
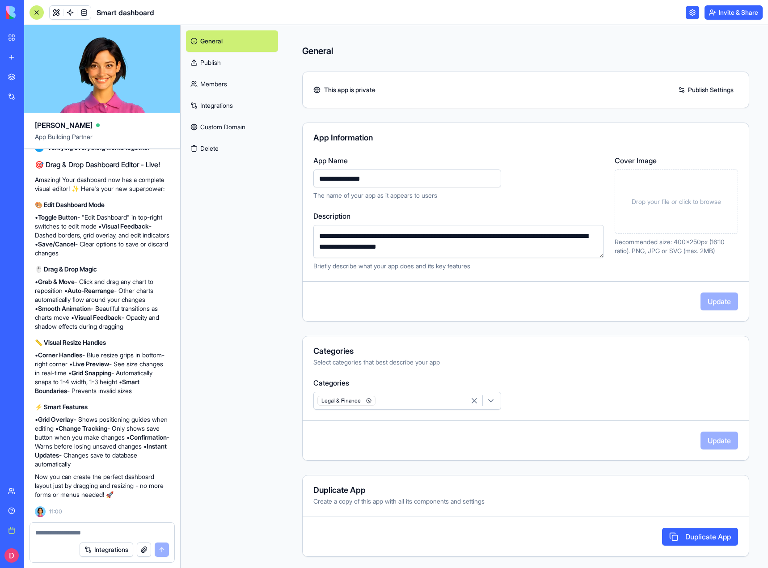
click at [37, 12] on div at bounding box center [37, 12] width 14 height 14
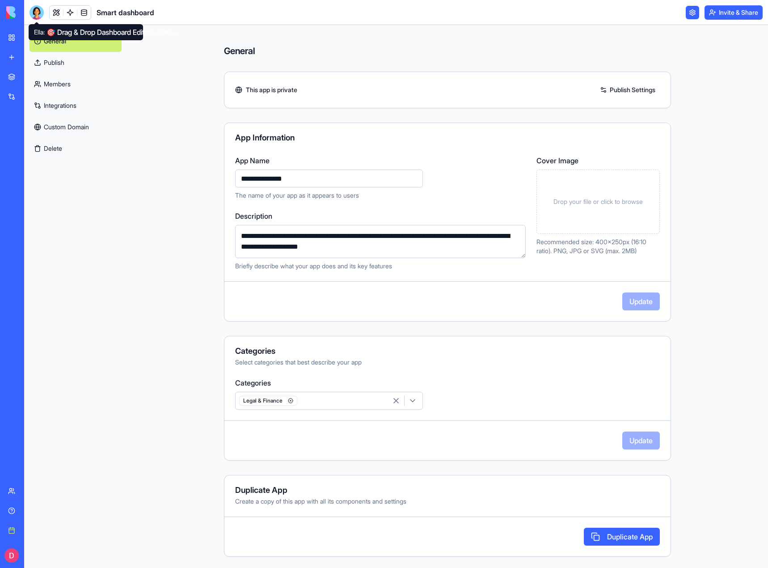
click at [37, 9] on div at bounding box center [37, 12] width 14 height 14
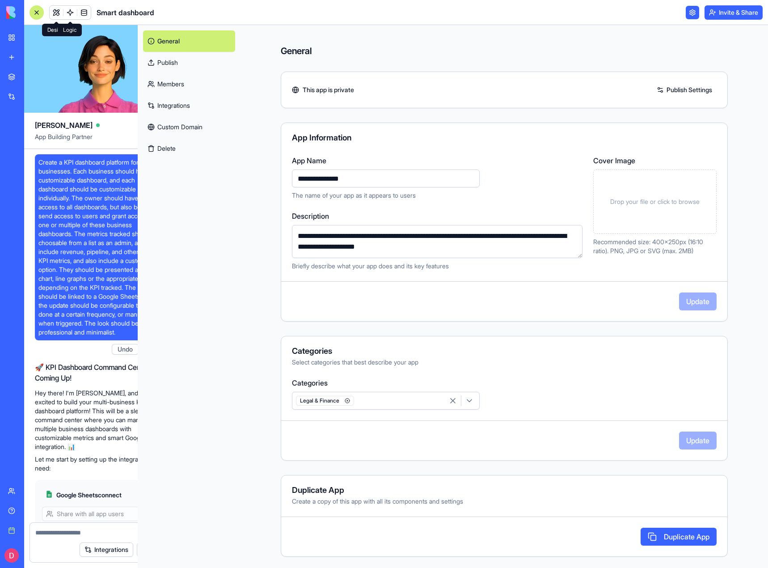
scroll to position [3581, 0]
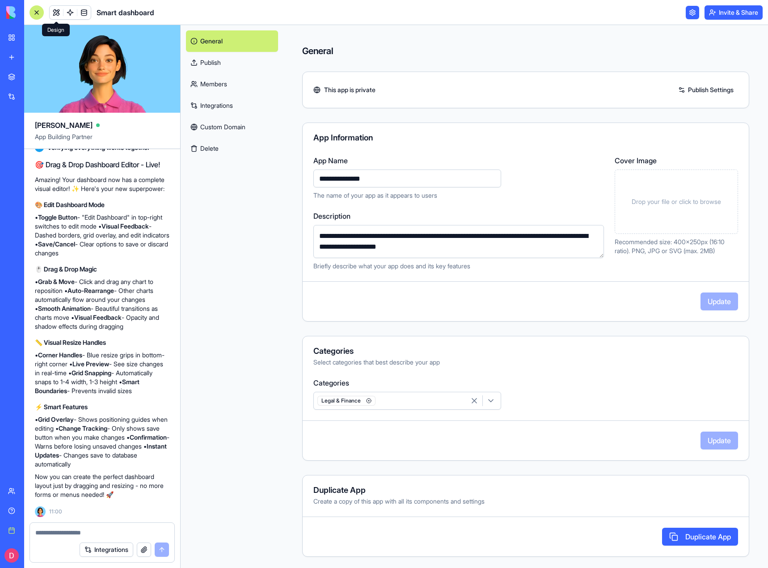
click at [57, 11] on link at bounding box center [56, 12] width 13 height 13
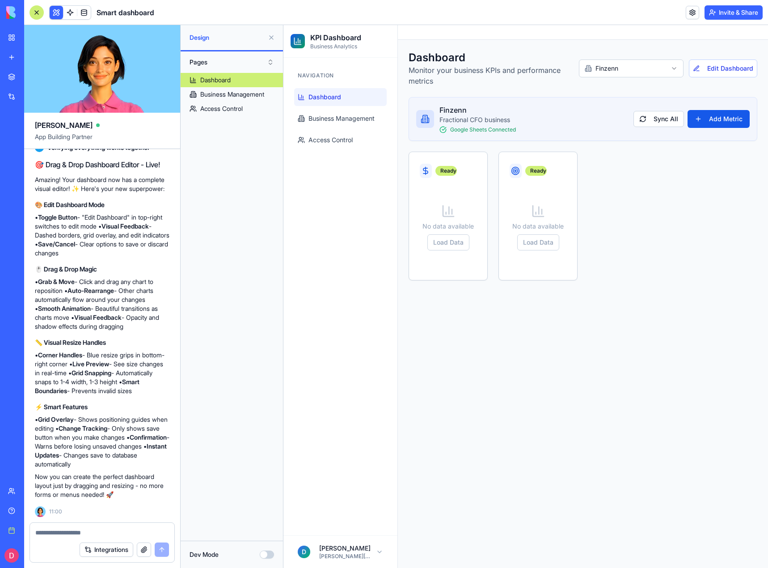
click at [218, 81] on div "Dashboard" at bounding box center [215, 80] width 30 height 9
click at [238, 94] on div "Business Management" at bounding box center [232, 94] width 64 height 9
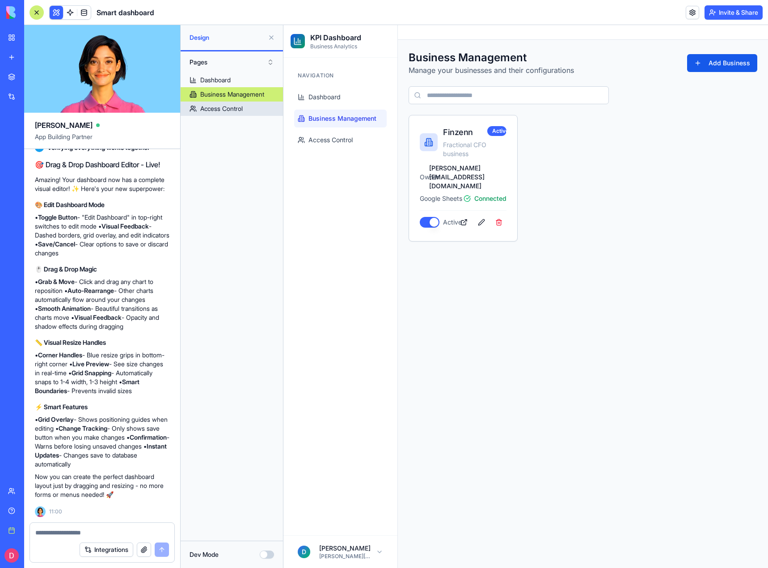
click at [239, 106] on div "Access Control" at bounding box center [221, 108] width 42 height 9
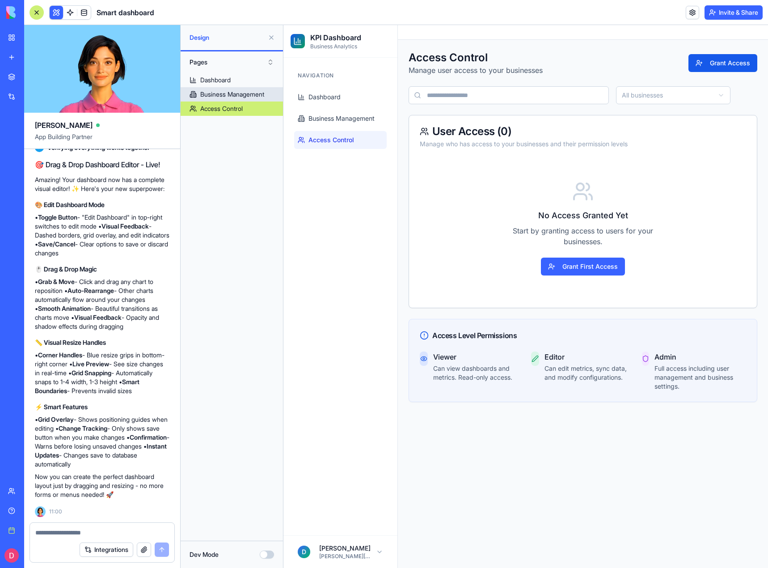
click at [231, 89] on link "Business Management" at bounding box center [232, 94] width 102 height 14
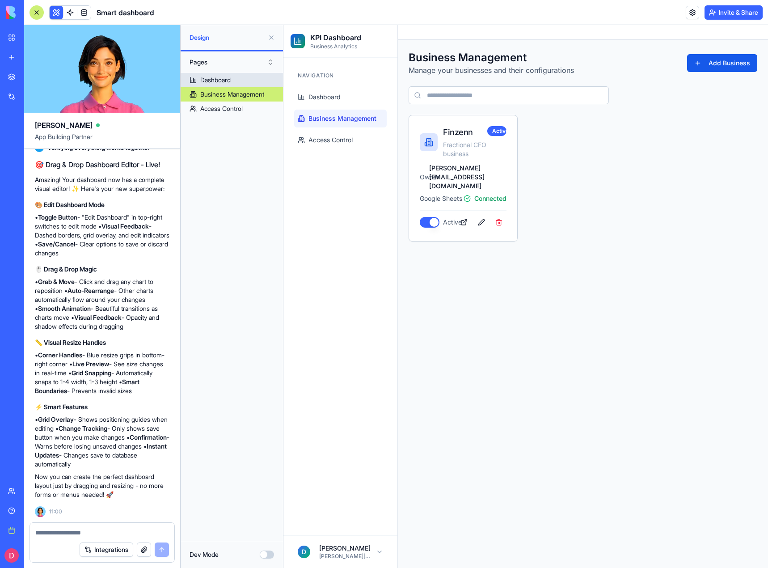
click at [231, 76] on div "Dashboard" at bounding box center [215, 80] width 30 height 9
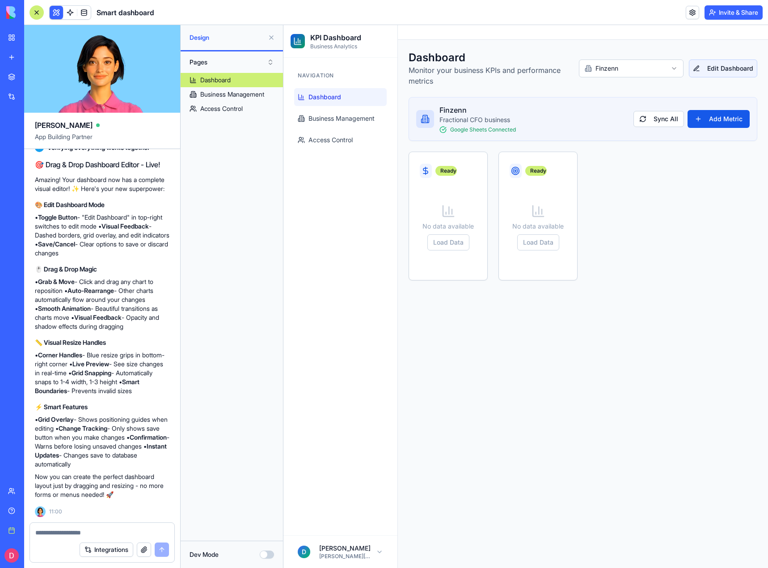
click at [716, 73] on button "Edit Dashboard" at bounding box center [723, 68] width 68 height 18
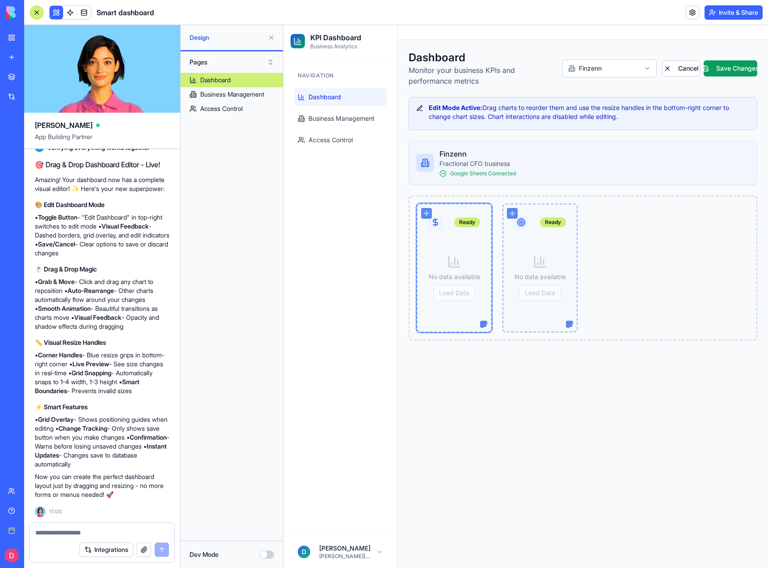
drag, startPoint x: 484, startPoint y: 325, endPoint x: 590, endPoint y: 322, distance: 106.5
click at [590, 322] on div "Ready No data available Load Data Ready No data available Load Data" at bounding box center [583, 267] width 349 height 145
click at [485, 327] on div at bounding box center [486, 326] width 4 height 4
drag, startPoint x: 485, startPoint y: 327, endPoint x: 581, endPoint y: 322, distance: 95.9
click at [580, 322] on div "Ready No data available Load Data Ready No data available Load Data" at bounding box center [583, 267] width 349 height 145
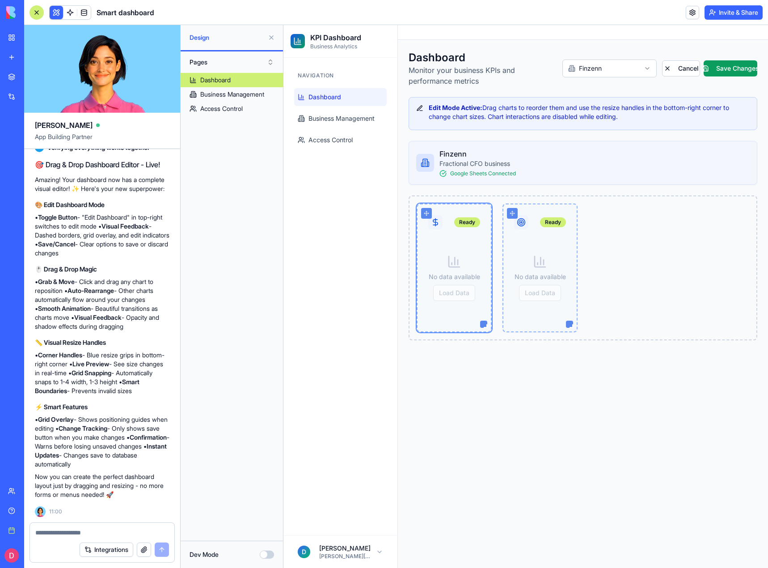
drag, startPoint x: 483, startPoint y: 327, endPoint x: 601, endPoint y: 321, distance: 118.7
click at [601, 321] on div "Ready No data available Load Data Ready No data available Load Data" at bounding box center [583, 267] width 349 height 145
drag, startPoint x: 484, startPoint y: 323, endPoint x: 481, endPoint y: 370, distance: 47.0
click at [482, 380] on div "Ready No data available Load Data Ready No data available Load Data" at bounding box center [583, 289] width 349 height 188
drag, startPoint x: 484, startPoint y: 367, endPoint x: 660, endPoint y: 355, distance: 176.7
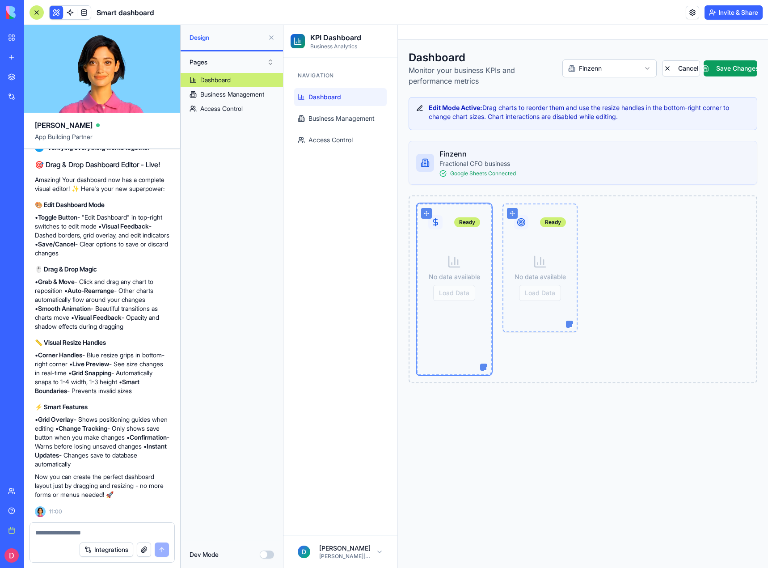
click at [660, 355] on div "Ready No data available Load Data Ready No data available Load Data" at bounding box center [583, 289] width 349 height 188
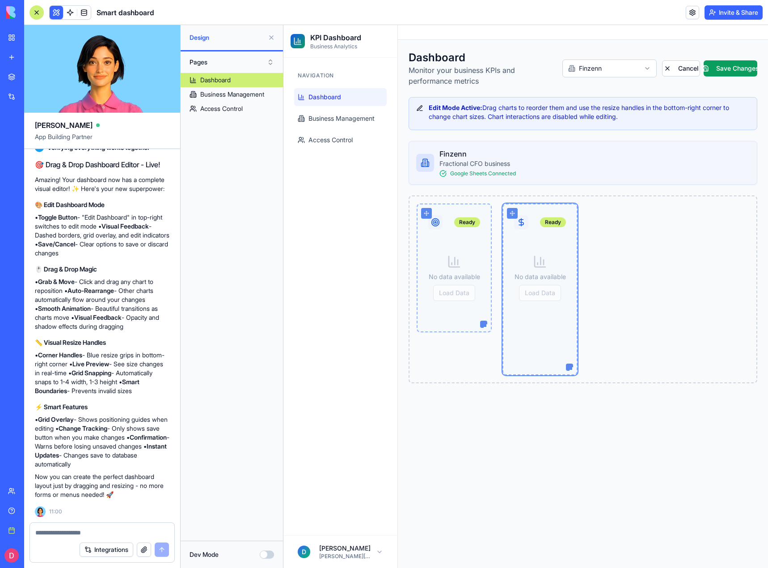
drag, startPoint x: 568, startPoint y: 367, endPoint x: 756, endPoint y: 353, distance: 188.4
click at [756, 353] on div "Ready No data available Load Data Ready No data available Load Data" at bounding box center [583, 289] width 349 height 188
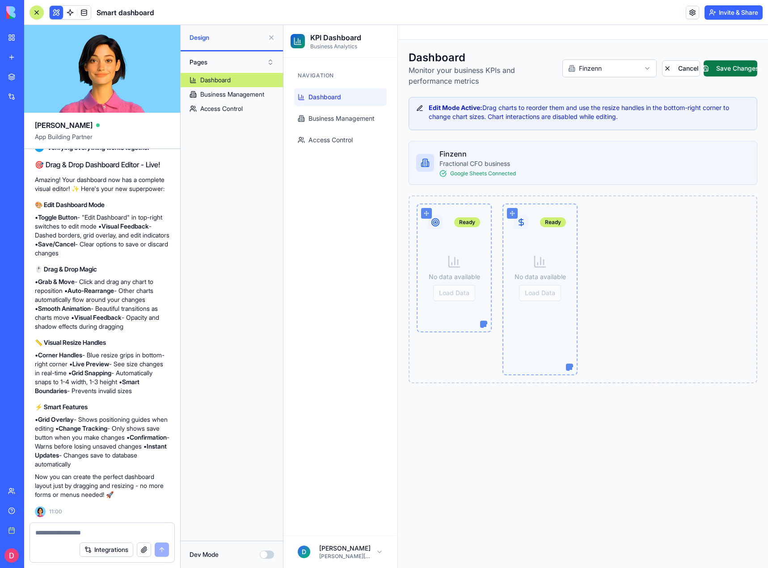
click at [724, 69] on button "Save Changes" at bounding box center [731, 68] width 54 height 16
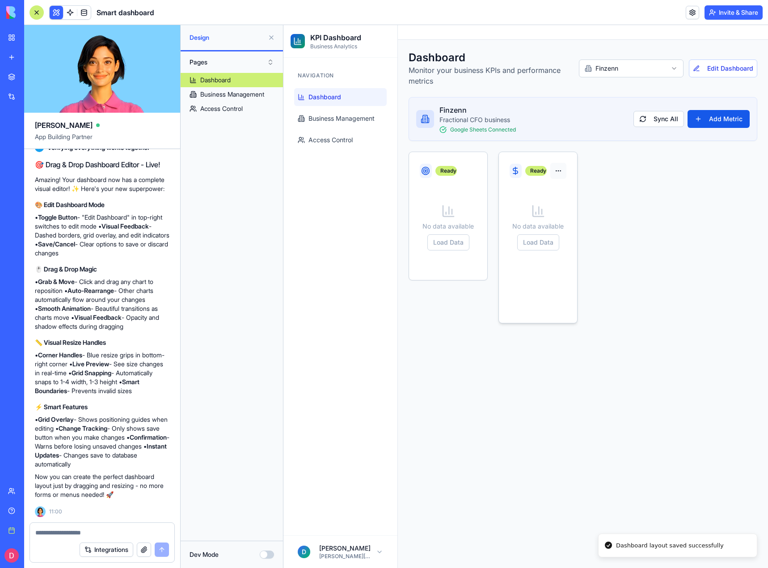
click at [556, 168] on button "button" at bounding box center [559, 171] width 16 height 16
click at [518, 264] on button "Edit" at bounding box center [528, 264] width 62 height 16
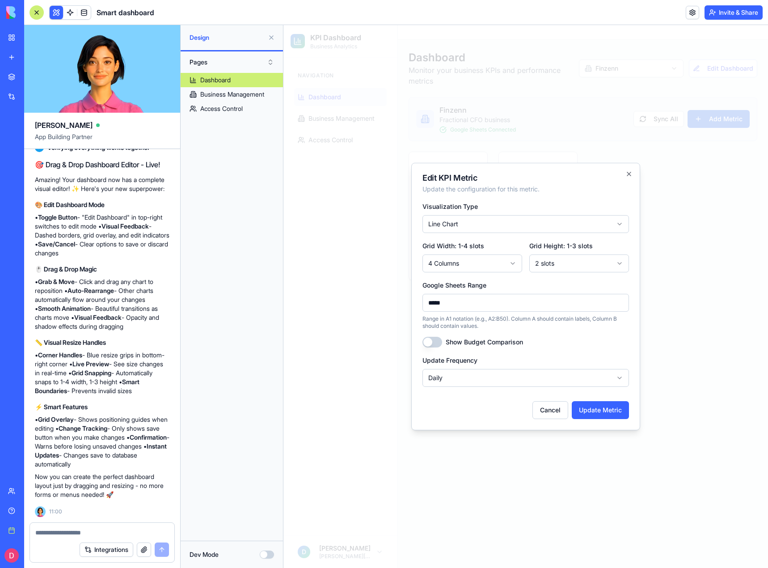
click at [492, 267] on body "**********" at bounding box center [526, 296] width 485 height 543
click at [601, 407] on button "Update Metric" at bounding box center [600, 410] width 57 height 18
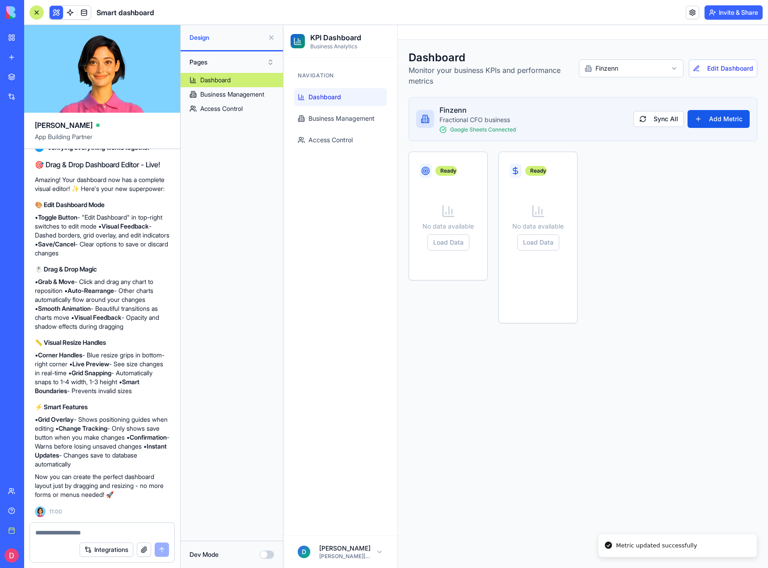
click at [81, 535] on textarea at bounding box center [102, 532] width 134 height 9
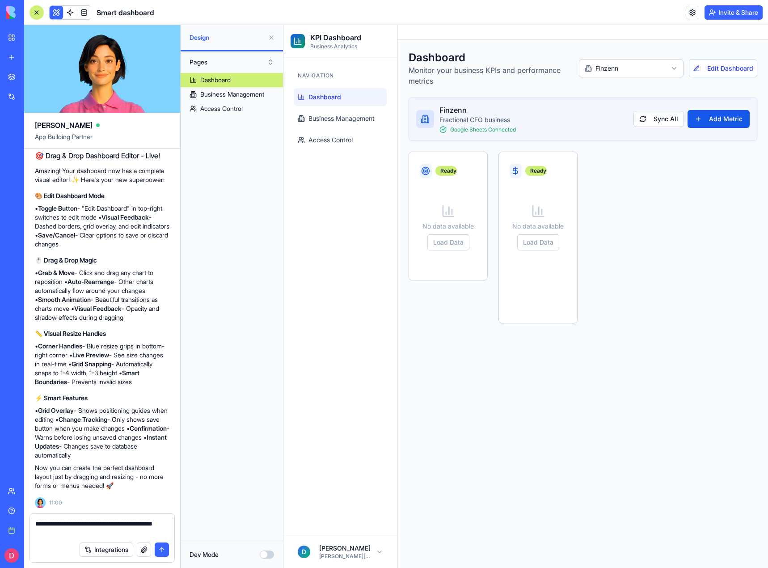
type textarea "**********"
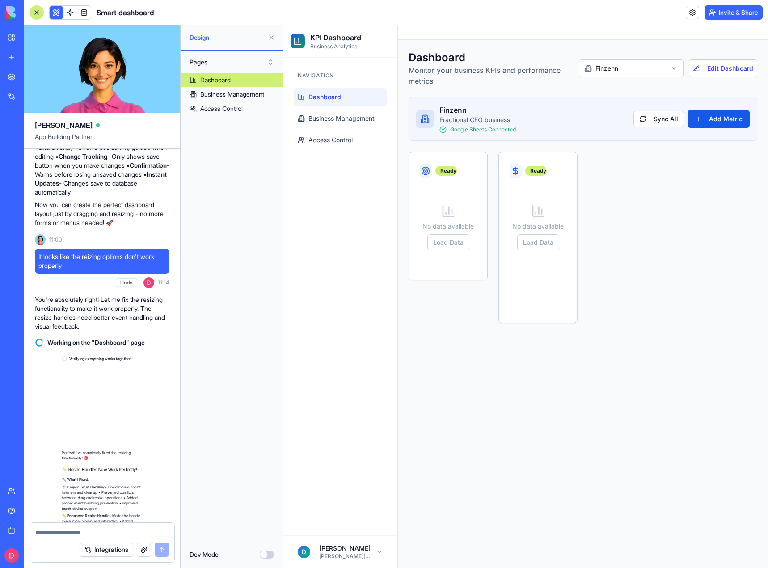
scroll to position [4148, 0]
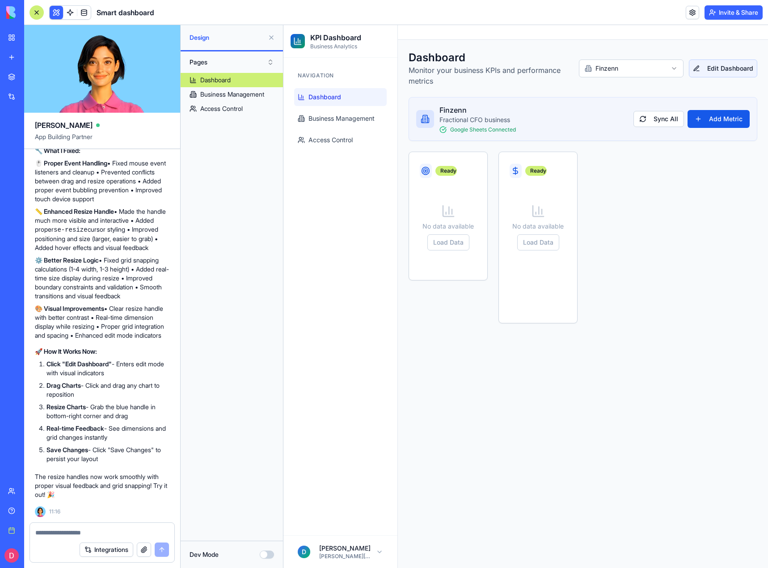
click at [720, 65] on button "Edit Dashboard" at bounding box center [723, 68] width 68 height 18
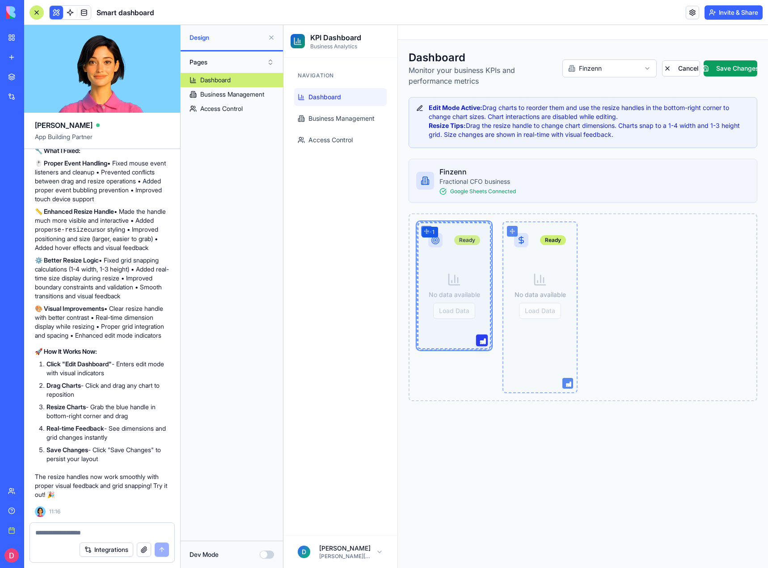
drag, startPoint x: 482, startPoint y: 340, endPoint x: 582, endPoint y: 340, distance: 100.2
click at [582, 340] on div "Ready 3 × 1 No data available Load Data Ready No data available Load Data" at bounding box center [583, 307] width 349 height 188
drag, startPoint x: 480, startPoint y: 340, endPoint x: 637, endPoint y: 328, distance: 157.0
click at [637, 328] on div "Ready 4 × 1 No data available Load Data Ready No data available Load Data" at bounding box center [583, 307] width 349 height 188
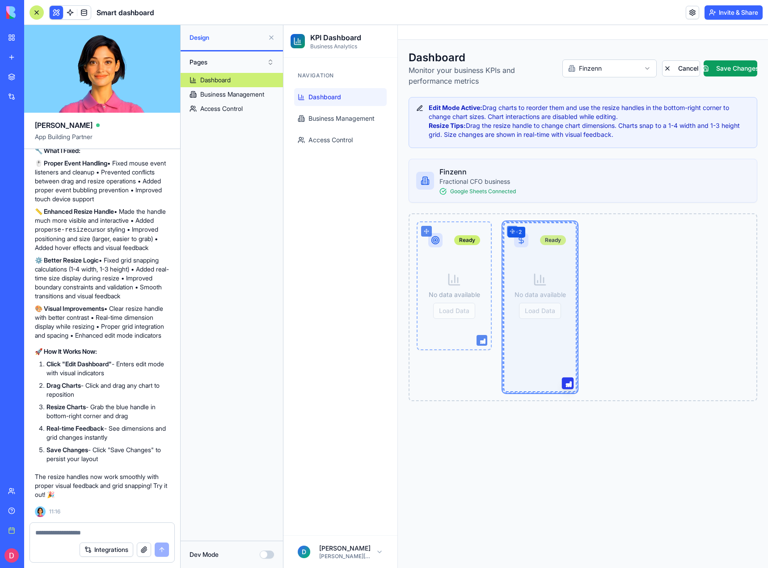
drag, startPoint x: 566, startPoint y: 386, endPoint x: 690, endPoint y: 382, distance: 124.4
click at [690, 382] on div "Ready No data available Load Data Ready 4 × 2 No data available Load Data" at bounding box center [583, 307] width 349 height 188
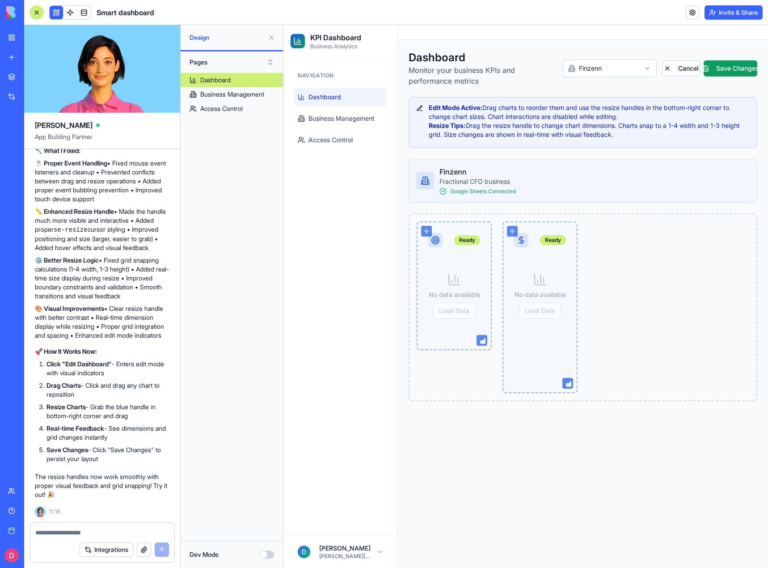
click at [667, 134] on div "Edit Mode Active: Drag charts to reorder them and use the resize handles in the…" at bounding box center [583, 121] width 334 height 36
click at [736, 57] on div "Dashboard Monitor your business KPIs and performance metrics Finzenn Cancel Sav…" at bounding box center [583, 69] width 349 height 36
click at [739, 66] on button "Save Changes" at bounding box center [731, 68] width 54 height 16
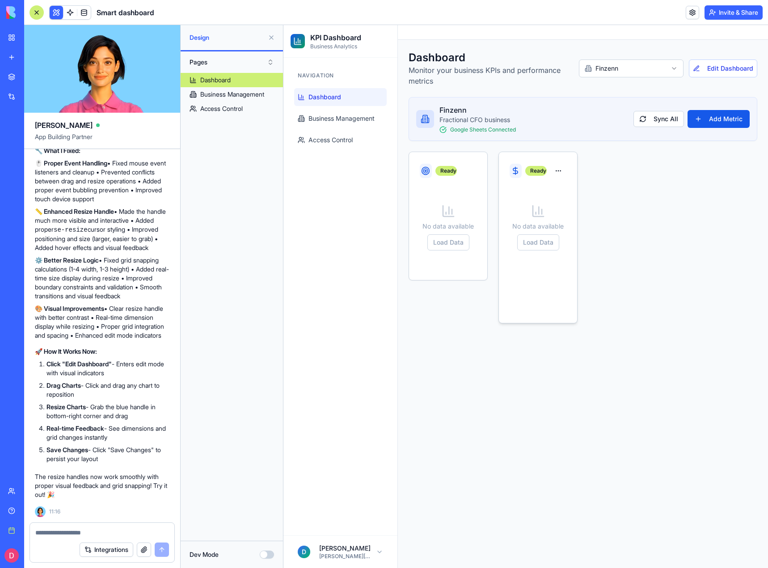
click at [565, 182] on div "Ready" at bounding box center [538, 168] width 78 height 32
drag, startPoint x: 536, startPoint y: 207, endPoint x: 443, endPoint y: 210, distance: 93.1
click at [443, 210] on div "Ready No data available Load Data Ready No data available Load Data" at bounding box center [583, 238] width 349 height 172
click at [726, 72] on button "Edit Dashboard" at bounding box center [723, 68] width 68 height 18
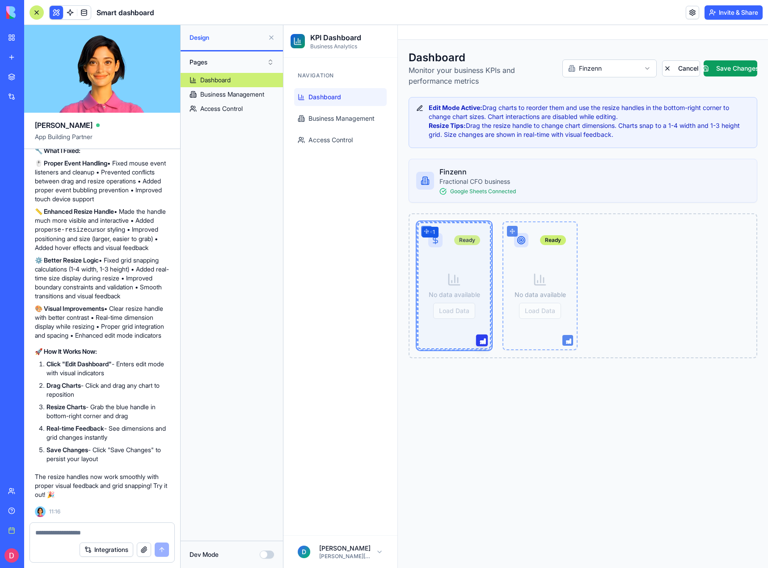
drag, startPoint x: 480, startPoint y: 383, endPoint x: 480, endPoint y: 297, distance: 85.4
click at [480, 297] on div "Ready 4 × 1 No data available Load Data" at bounding box center [454, 285] width 75 height 129
drag, startPoint x: 481, startPoint y: 340, endPoint x: 478, endPoint y: 399, distance: 59.6
click at [478, 399] on div "Ready 4 × 2 No data available Load Data Ready No data available Load Data" at bounding box center [583, 307] width 349 height 188
drag, startPoint x: 480, startPoint y: 386, endPoint x: 468, endPoint y: 286, distance: 100.0
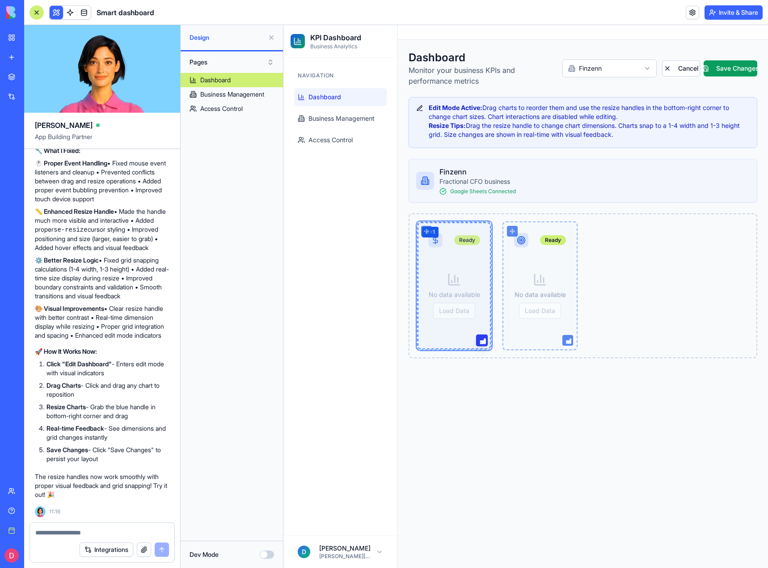
click at [468, 286] on div "Ready 4 × 1 No data available Load Data" at bounding box center [454, 285] width 75 height 129
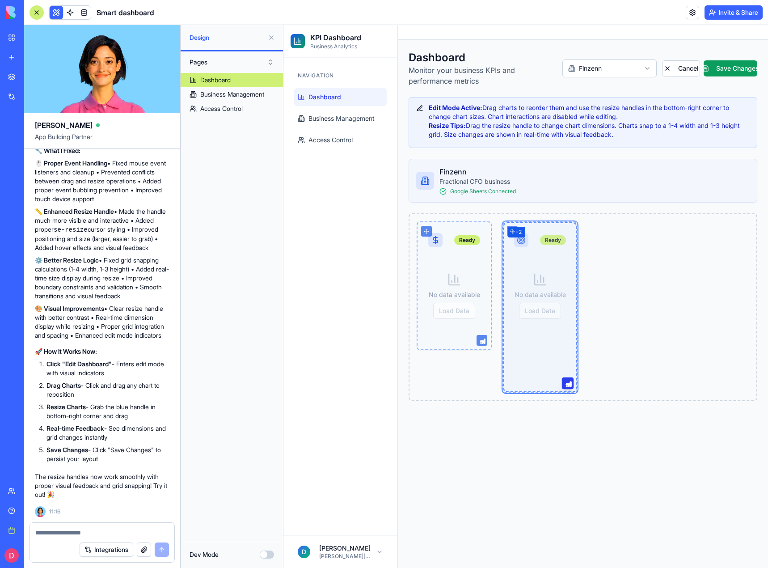
drag, startPoint x: 569, startPoint y: 342, endPoint x: 566, endPoint y: 404, distance: 62.3
click at [566, 404] on div "Dashboard Monitor your business KPIs and performance metrics Finzenn Cancel Sav…" at bounding box center [583, 226] width 370 height 372
drag, startPoint x: 569, startPoint y: 384, endPoint x: 573, endPoint y: 332, distance: 51.6
click at [573, 332] on div "Ready 4 × 1 No data available Load Data" at bounding box center [540, 285] width 75 height 129
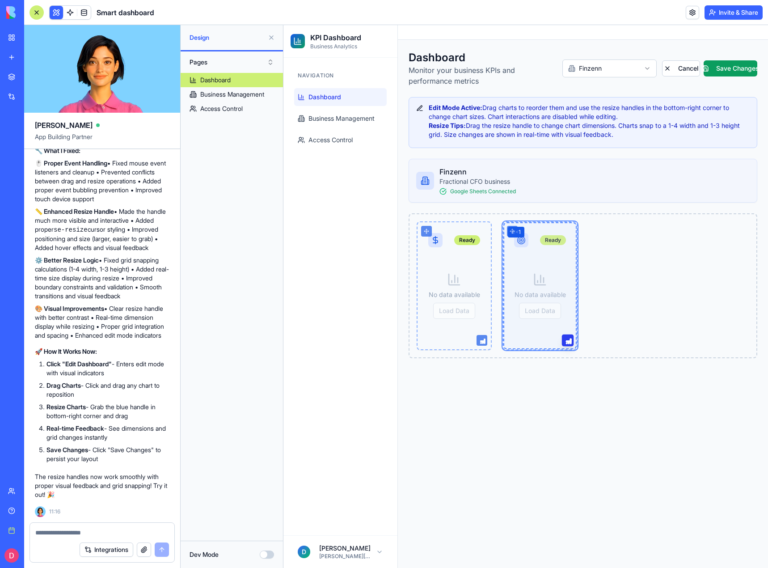
drag, startPoint x: 567, startPoint y: 343, endPoint x: 705, endPoint y: 329, distance: 138.5
click at [705, 329] on div "Ready No data available Load Data Ready 4 × 1 No data available Load Data" at bounding box center [583, 285] width 349 height 145
drag, startPoint x: 569, startPoint y: 341, endPoint x: 693, endPoint y: 328, distance: 125.0
click at [693, 328] on div "Ready No data available Load Data Ready 4 × 1 No data available Load Data" at bounding box center [583, 285] width 349 height 145
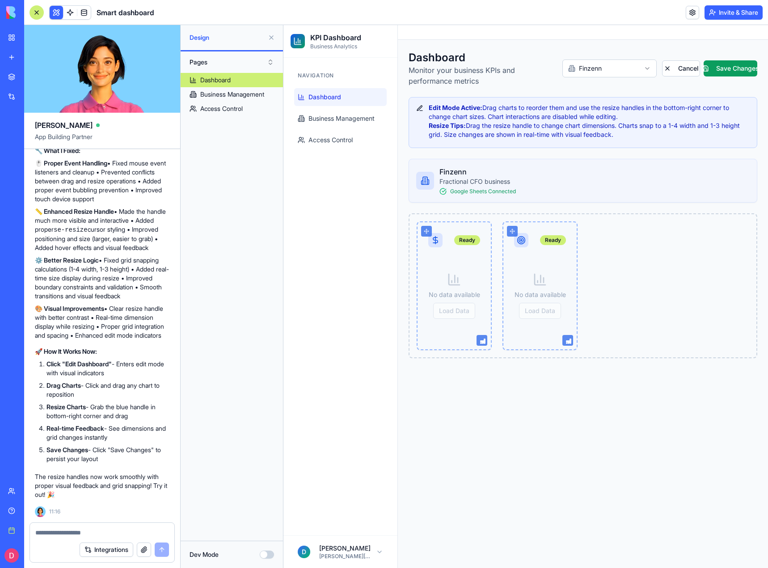
click at [662, 316] on div "Ready No data available Load Data Ready No data available Load Data" at bounding box center [583, 285] width 349 height 145
click at [741, 63] on button "Save Changes" at bounding box center [731, 68] width 54 height 16
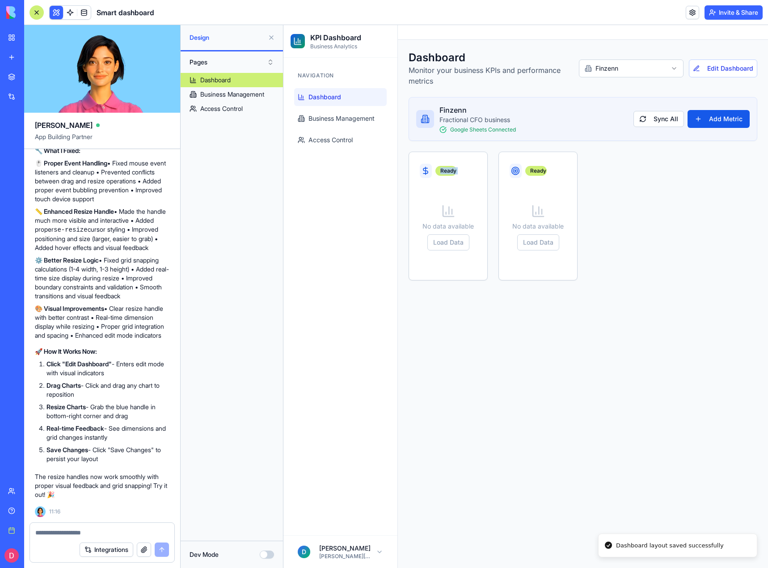
click at [135, 530] on textarea at bounding box center [102, 532] width 134 height 9
type textarea "**********"
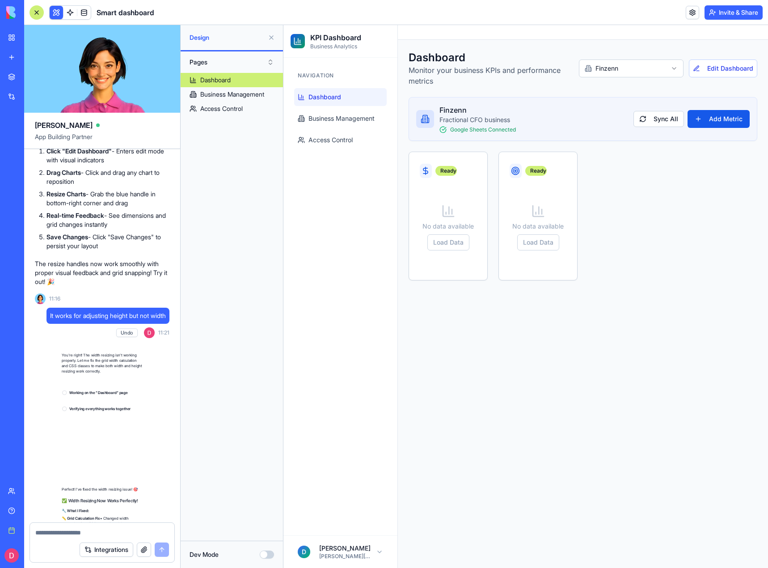
scroll to position [4658, 0]
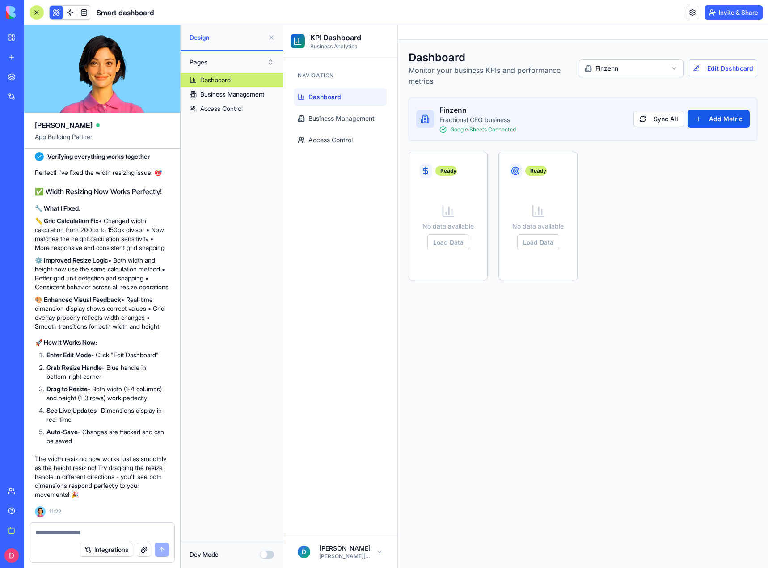
drag, startPoint x: 978, startPoint y: 67, endPoint x: 716, endPoint y: 56, distance: 262.3
click at [716, 56] on div "Dashboard Monitor your business KPIs and performance metrics Finzenn Edit Dashb…" at bounding box center [583, 69] width 349 height 36
click at [716, 70] on button "Edit Dashboard" at bounding box center [723, 68] width 68 height 18
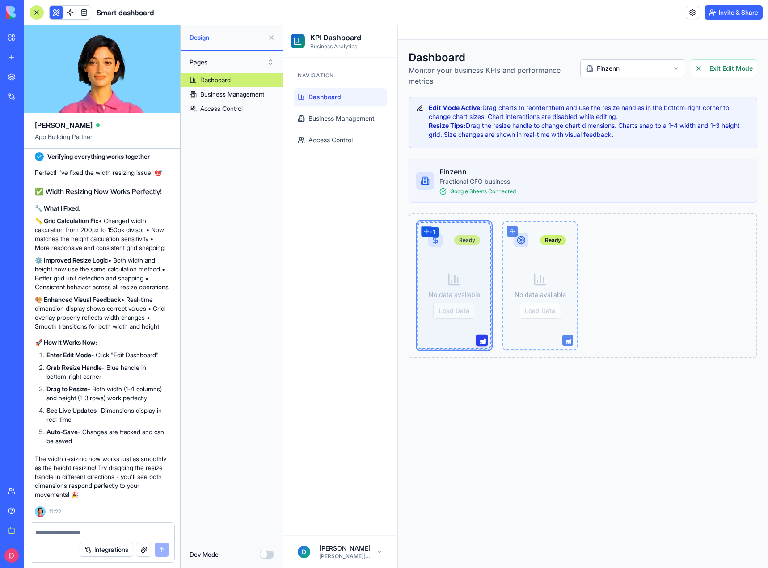
drag, startPoint x: 481, startPoint y: 341, endPoint x: 594, endPoint y: 335, distance: 112.9
click at [594, 335] on div "Ready 4 × 1 No data available Load Data Ready No data available Load Data" at bounding box center [583, 285] width 349 height 145
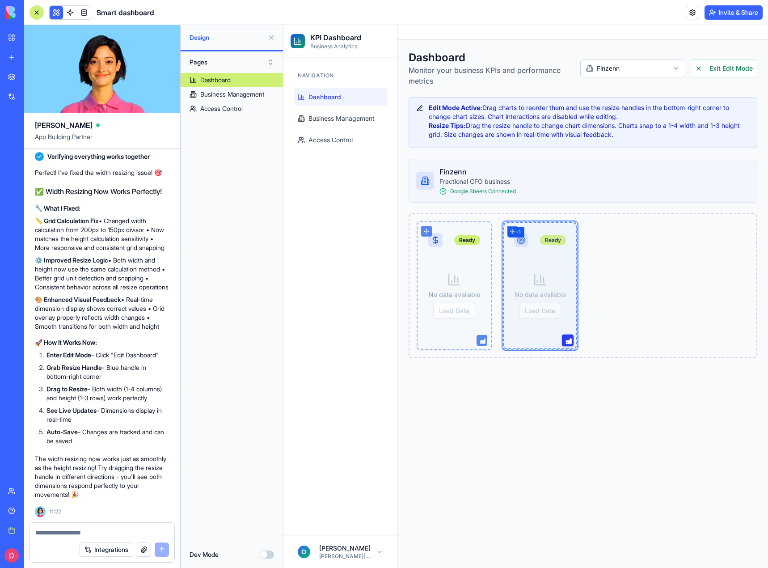
drag, startPoint x: 563, startPoint y: 338, endPoint x: 709, endPoint y: 331, distance: 146.0
click at [709, 331] on div "Ready No data available Load Data Ready 4 × 1 No data available Load Data" at bounding box center [583, 285] width 349 height 145
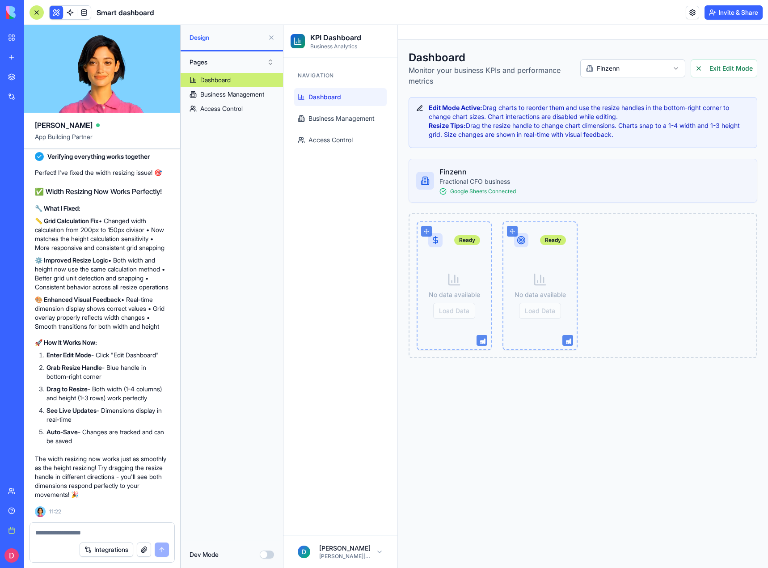
click at [682, 338] on div "Ready No data available Load Data Ready No data available Load Data" at bounding box center [583, 285] width 349 height 145
click at [721, 71] on button "Exit Edit Mode" at bounding box center [724, 68] width 67 height 18
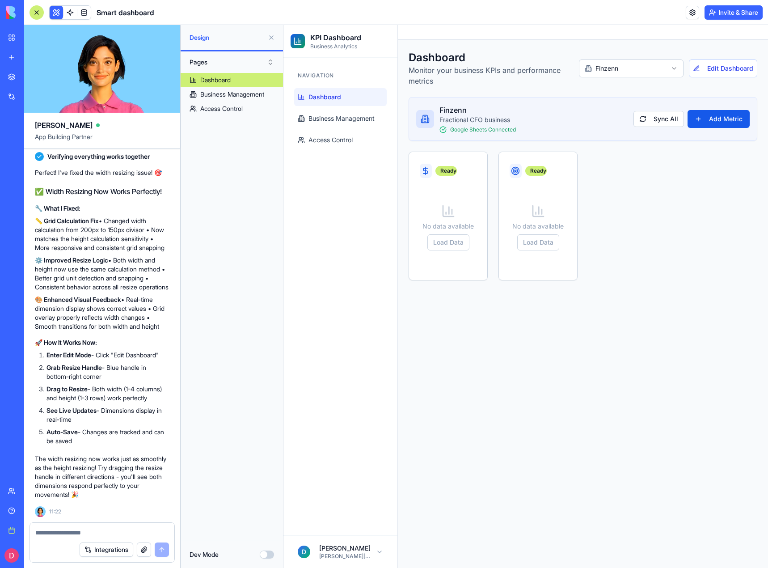
click at [14, 13] on img at bounding box center [33, 12] width 55 height 13
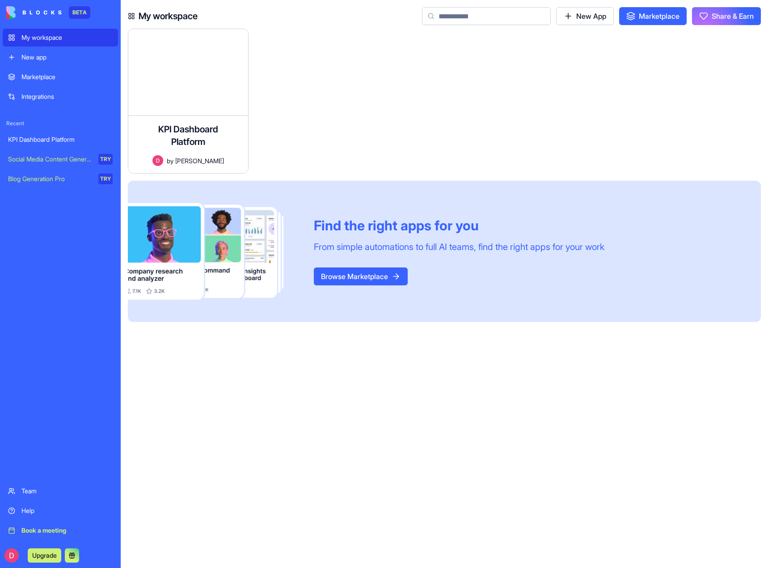
click at [42, 136] on div "KPI Dashboard Platform" at bounding box center [60, 139] width 105 height 9
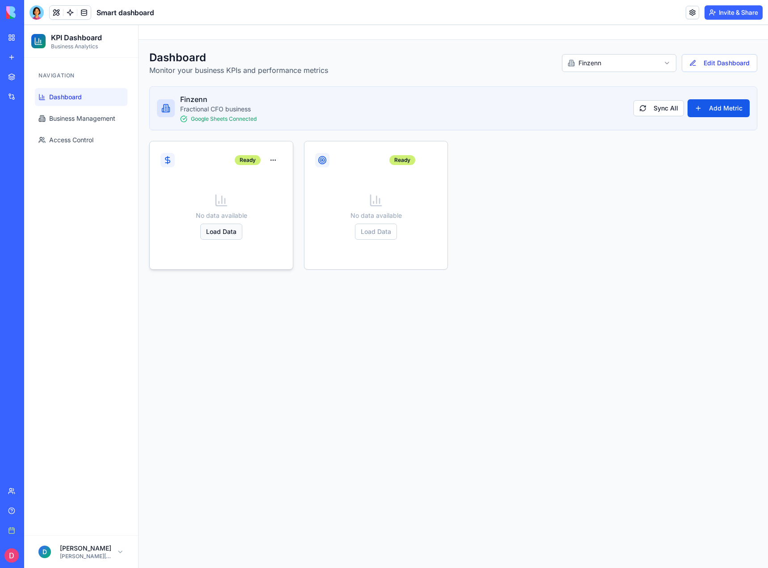
click at [221, 231] on button "Load Data" at bounding box center [221, 232] width 42 height 16
click at [35, 17] on div at bounding box center [37, 12] width 14 height 14
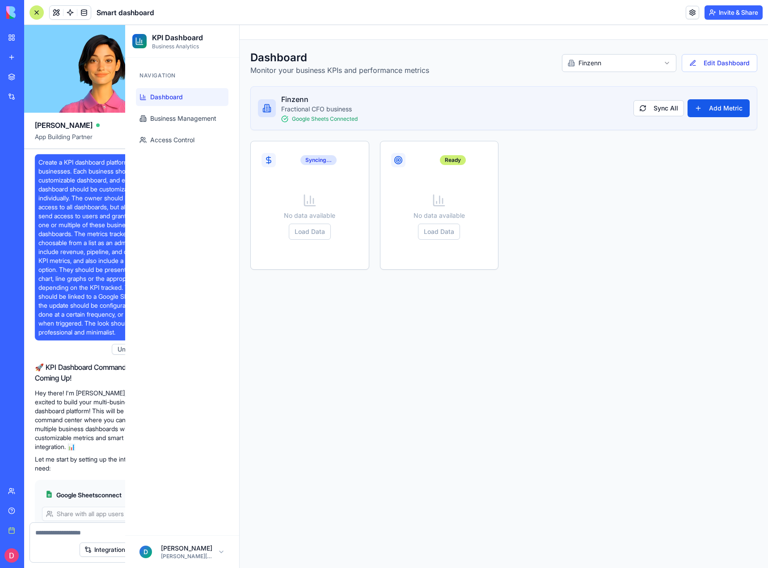
scroll to position [4658, 0]
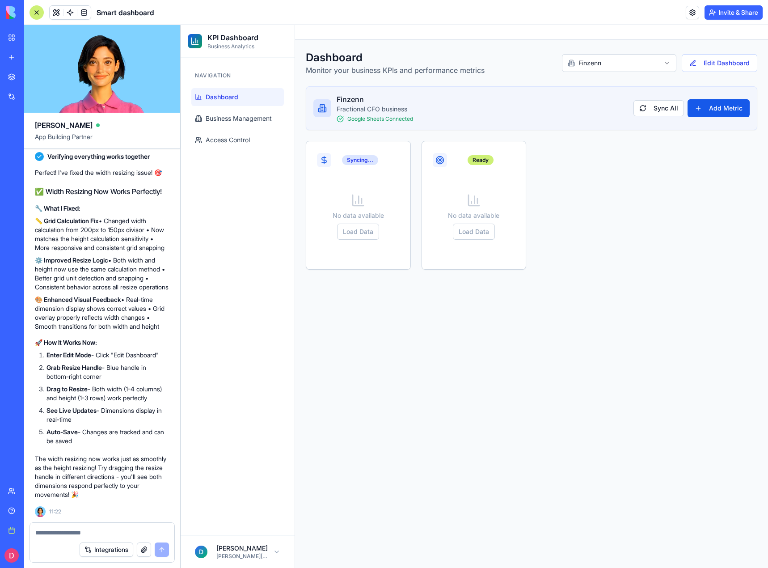
click at [82, 535] on textarea at bounding box center [102, 532] width 134 height 9
click at [711, 60] on button "Edit Dashboard" at bounding box center [720, 63] width 76 height 18
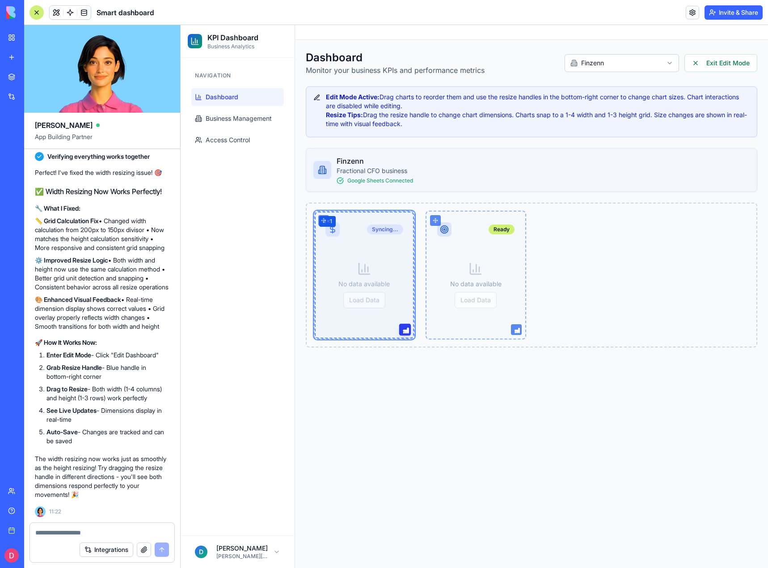
drag, startPoint x: 406, startPoint y: 332, endPoint x: 535, endPoint y: 327, distance: 128.9
click at [535, 327] on div "Syncing... 4 × 1 No data available Load Data Ready No data available Load Data" at bounding box center [532, 275] width 452 height 145
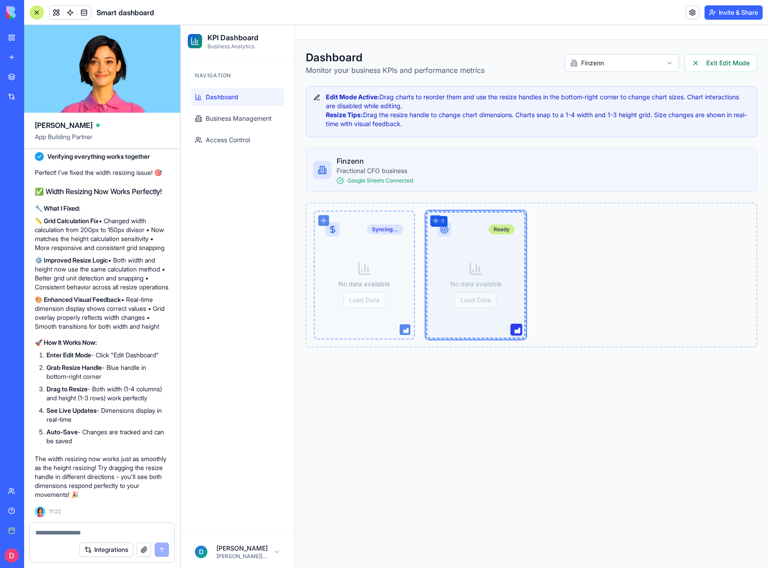
drag, startPoint x: 515, startPoint y: 330, endPoint x: 603, endPoint y: 317, distance: 88.1
click at [615, 319] on div "Syncing... No data available Load Data Ready 4 × 1 No data available Load Data" at bounding box center [532, 275] width 452 height 145
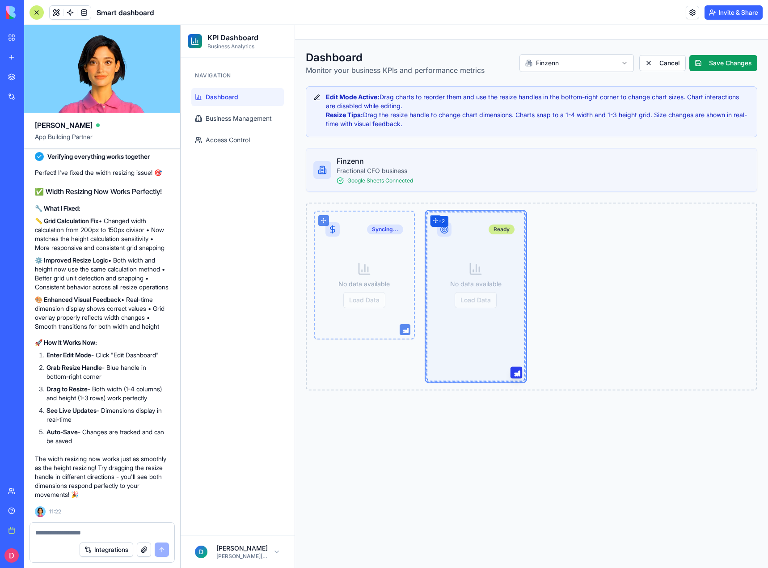
drag, startPoint x: 519, startPoint y: 331, endPoint x: 503, endPoint y: 279, distance: 54.3
click at [503, 279] on div "Ready 4 × 2 No data available Load Data" at bounding box center [476, 297] width 101 height 172
drag, startPoint x: 515, startPoint y: 374, endPoint x: 515, endPoint y: 306, distance: 68.9
click at [515, 306] on div "Ready 4 × 1 No data available Load Data" at bounding box center [476, 275] width 101 height 129
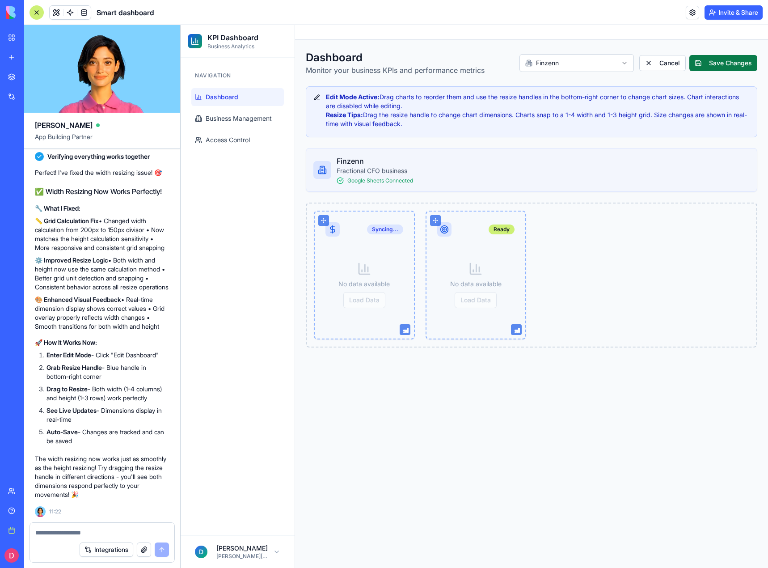
click at [708, 63] on button "Save Changes" at bounding box center [724, 63] width 68 height 16
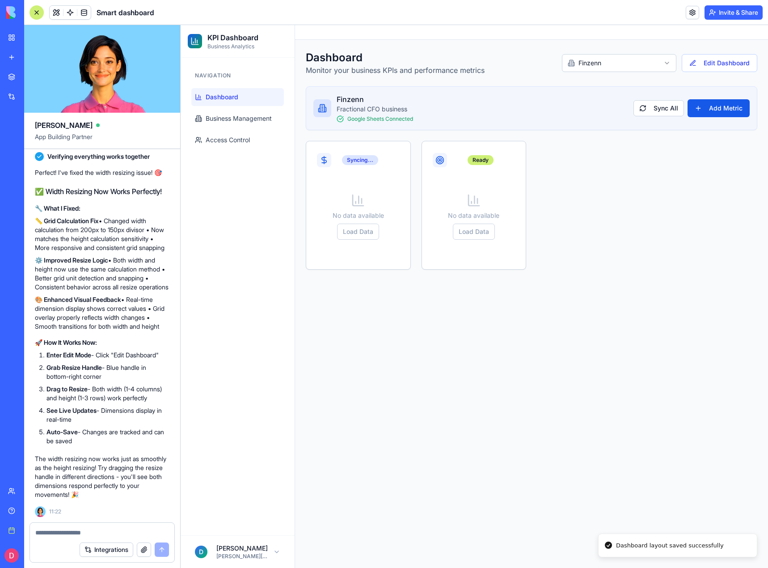
click at [92, 529] on textarea at bounding box center [102, 532] width 134 height 9
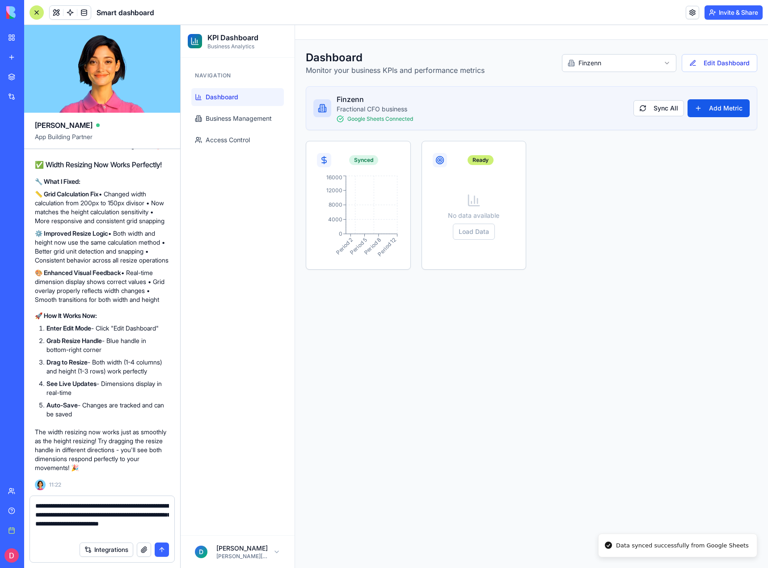
type textarea "**********"
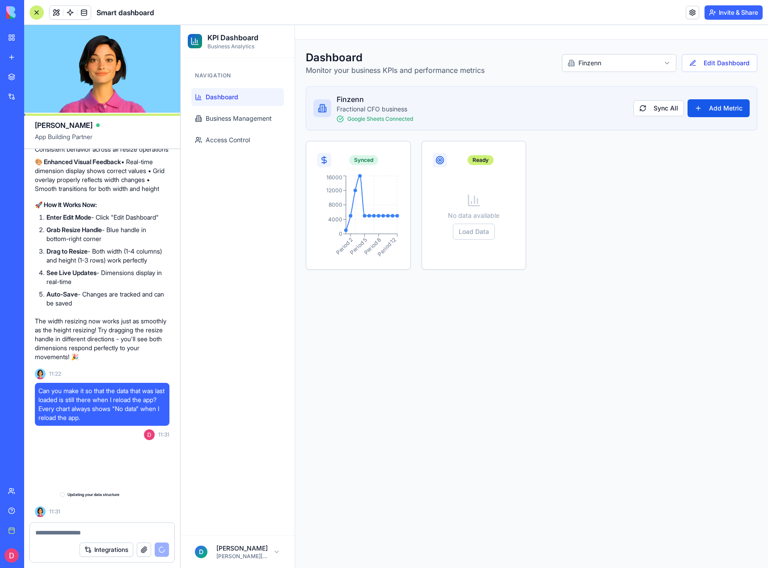
scroll to position [4805, 0]
